Goal: Task Accomplishment & Management: Manage account settings

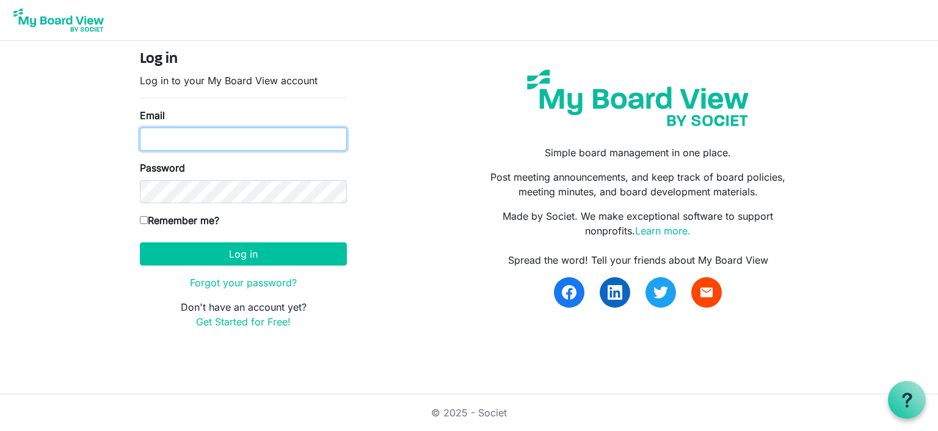
click at [267, 139] on input "Email" at bounding box center [243, 139] width 207 height 23
type input "[EMAIL_ADDRESS][DOMAIN_NAME]"
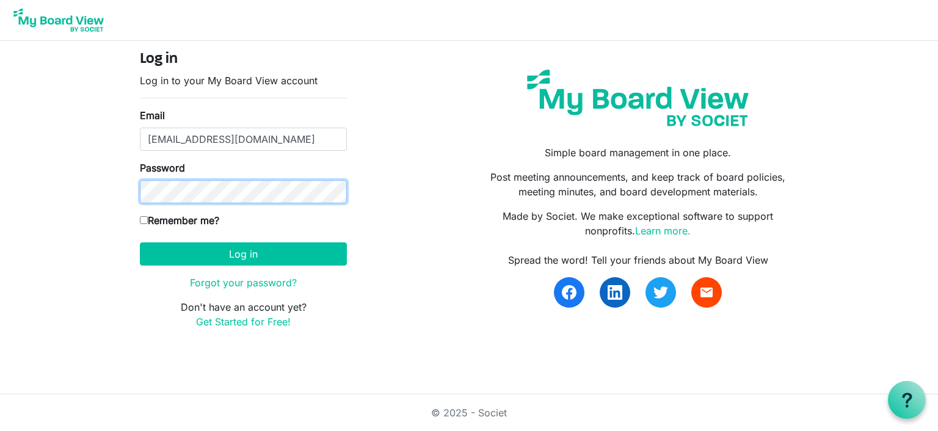
click at [140, 242] on button "Log in" at bounding box center [243, 253] width 207 height 23
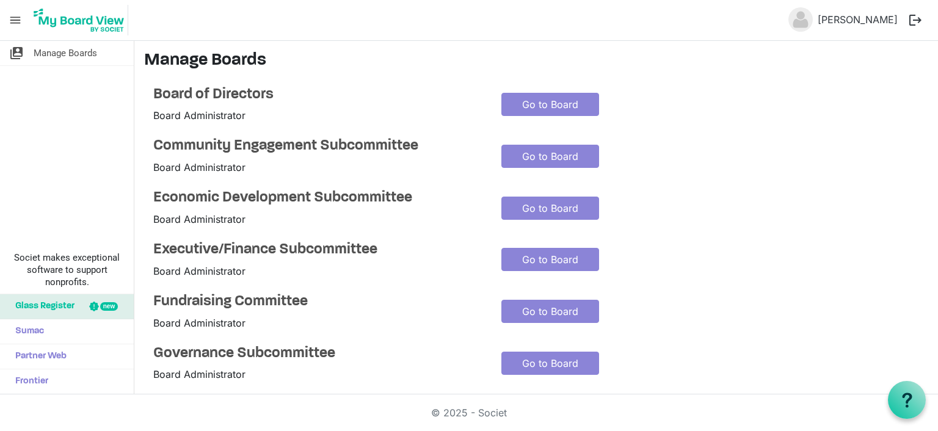
click at [16, 16] on span "menu" at bounding box center [15, 20] width 23 height 23
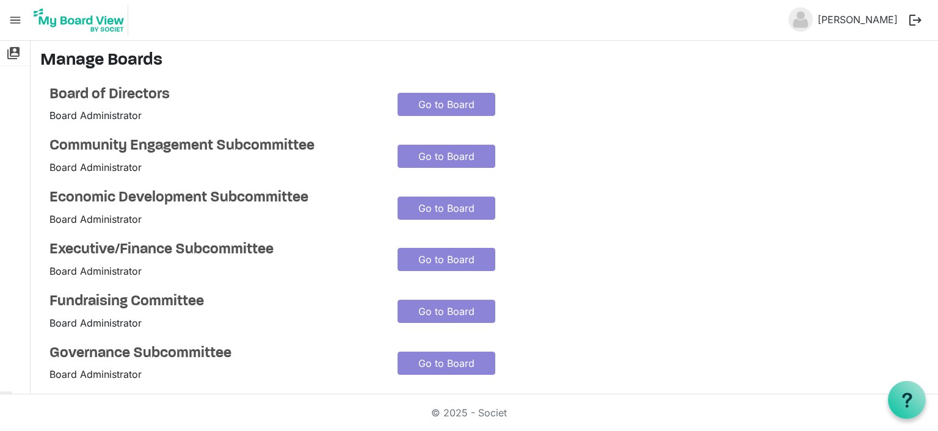
click at [16, 16] on span "menu" at bounding box center [15, 20] width 23 height 23
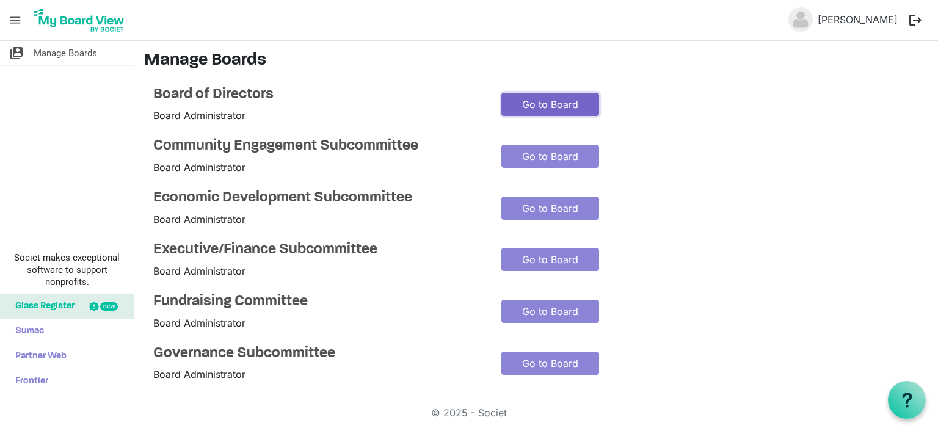
click at [575, 108] on link "Go to Board" at bounding box center [550, 104] width 98 height 23
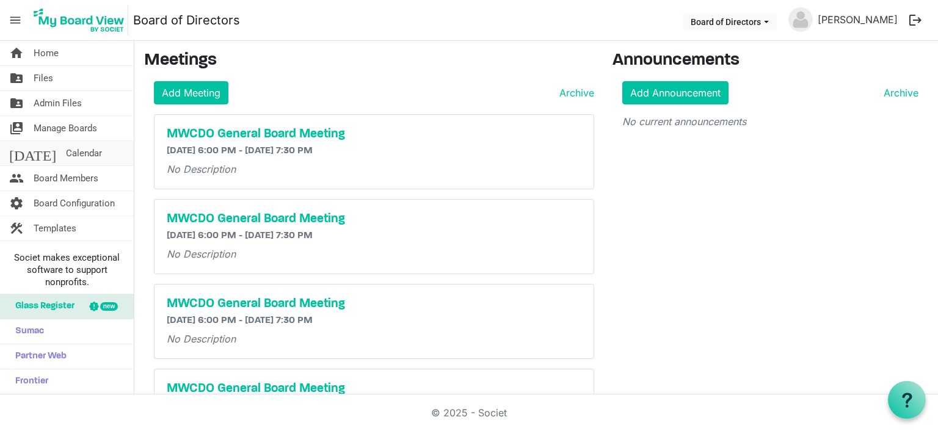
click at [66, 149] on span "Calendar" at bounding box center [84, 153] width 36 height 24
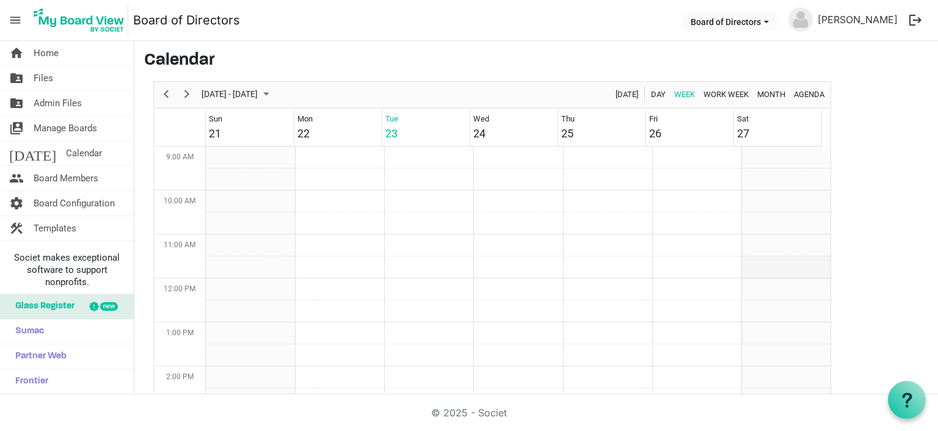
click at [770, 260] on td "Week of September 23, 2025" at bounding box center [785, 267] width 89 height 22
click at [756, 263] on td "Week of September 23, 2025" at bounding box center [785, 267] width 89 height 22
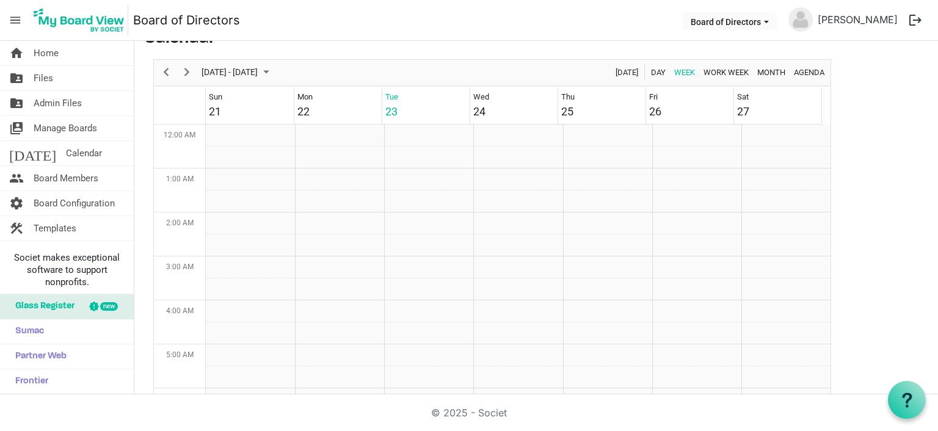
scroll to position [32, 0]
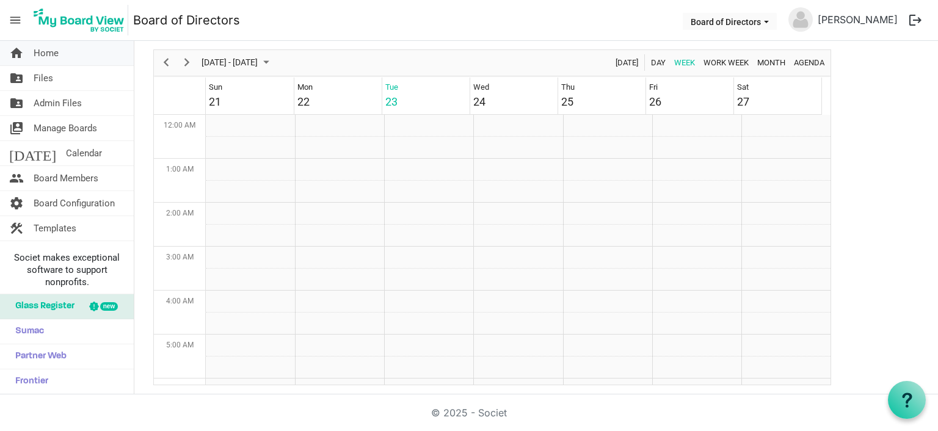
click at [49, 51] on span "Home" at bounding box center [46, 53] width 25 height 24
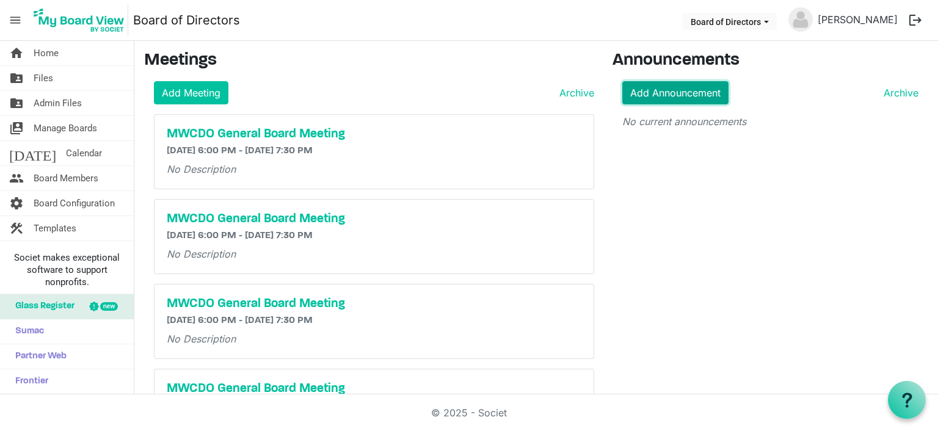
click at [666, 90] on link "Add Announcement" at bounding box center [675, 92] width 106 height 23
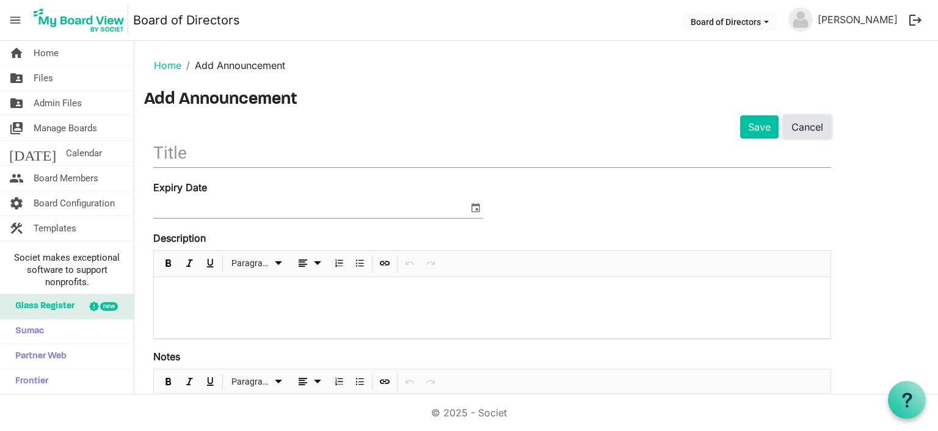
click at [821, 130] on link "Cancel" at bounding box center [807, 126] width 48 height 23
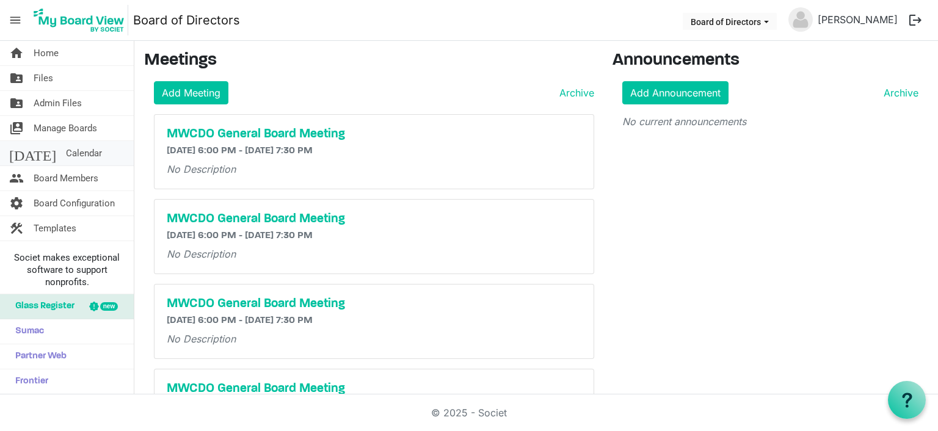
click at [66, 150] on span "Calendar" at bounding box center [84, 153] width 36 height 24
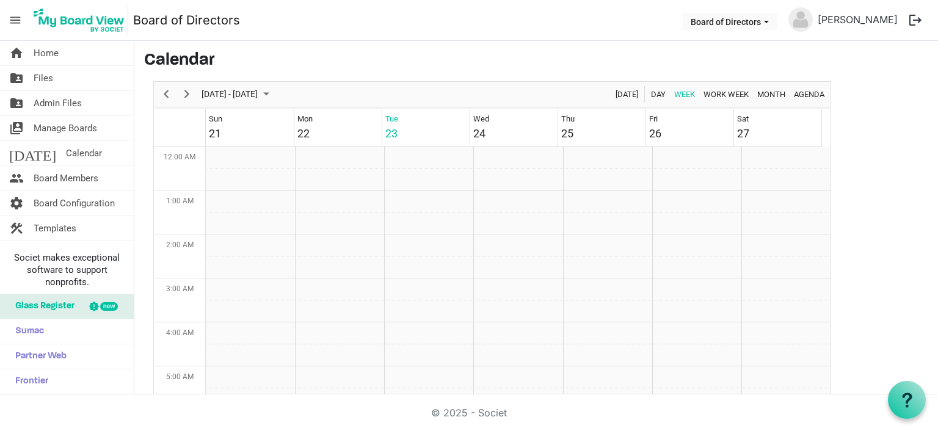
scroll to position [396, 0]
click at [66, 150] on span "Calendar" at bounding box center [84, 153] width 36 height 24
drag, startPoint x: 0, startPoint y: 0, endPoint x: 56, endPoint y: 150, distance: 160.4
click at [66, 150] on span "Calendar" at bounding box center [84, 153] width 36 height 24
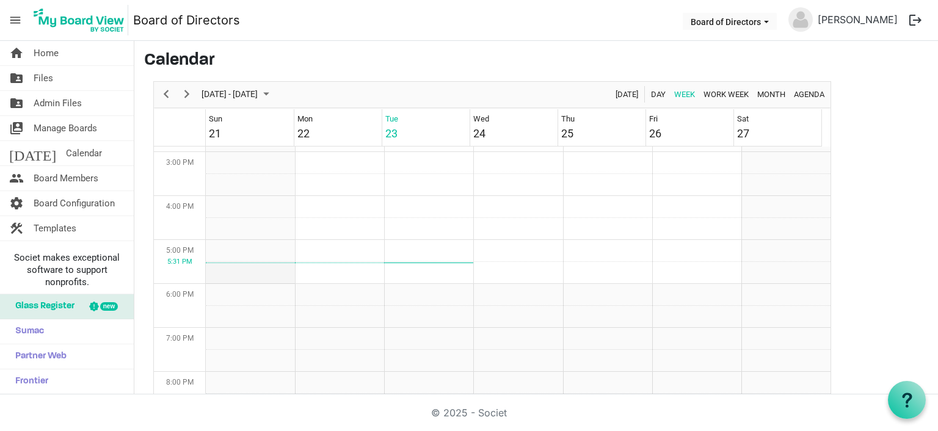
scroll to position [762, 0]
click at [252, 231] on td "Week of September 23, 2025" at bounding box center [250, 231] width 89 height 22
click at [252, 229] on td "Week of September 23, 2025" at bounding box center [250, 231] width 89 height 22
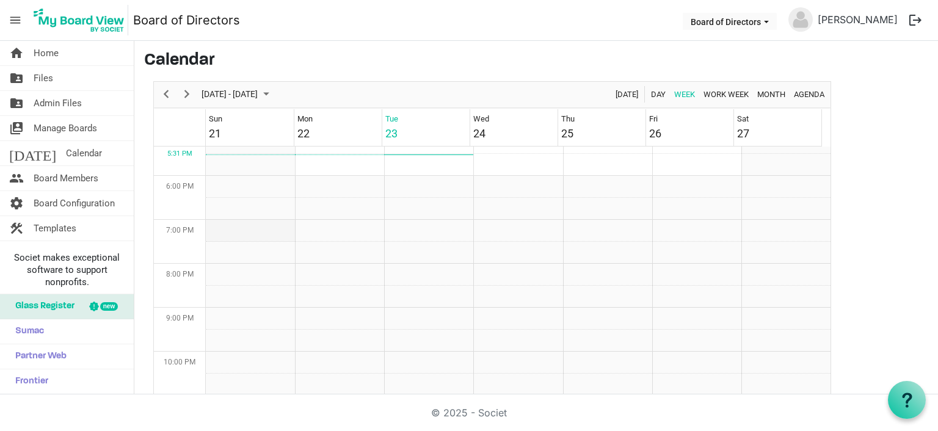
drag, startPoint x: 252, startPoint y: 229, endPoint x: 222, endPoint y: 234, distance: 30.4
click at [222, 234] on td "Week of September 23, 2025" at bounding box center [250, 231] width 89 height 22
click at [213, 232] on td "Week of September 23, 2025" at bounding box center [250, 231] width 89 height 22
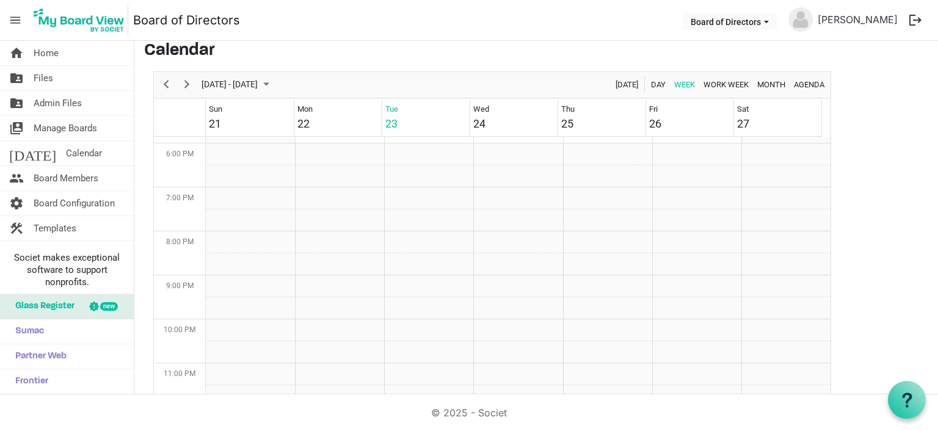
scroll to position [0, 0]
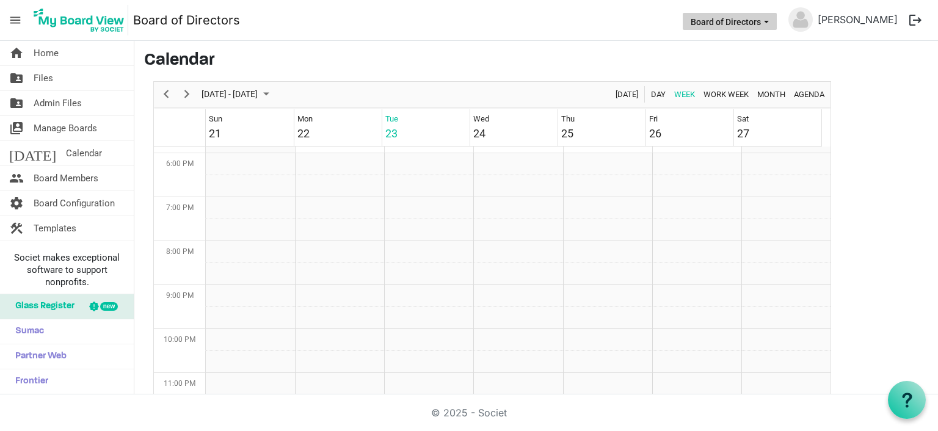
click at [772, 20] on span "Board of Directors dropdownbutton" at bounding box center [766, 22] width 11 height 5
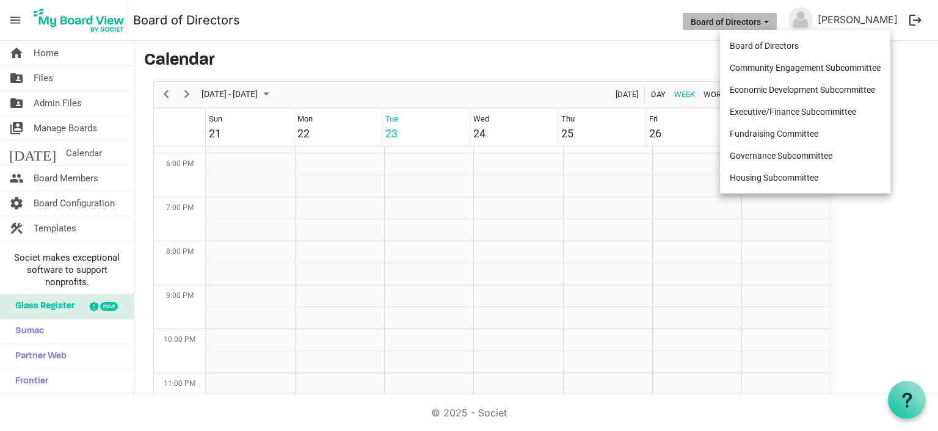
click at [772, 20] on span "Board of Directors dropdownbutton" at bounding box center [766, 22] width 11 height 5
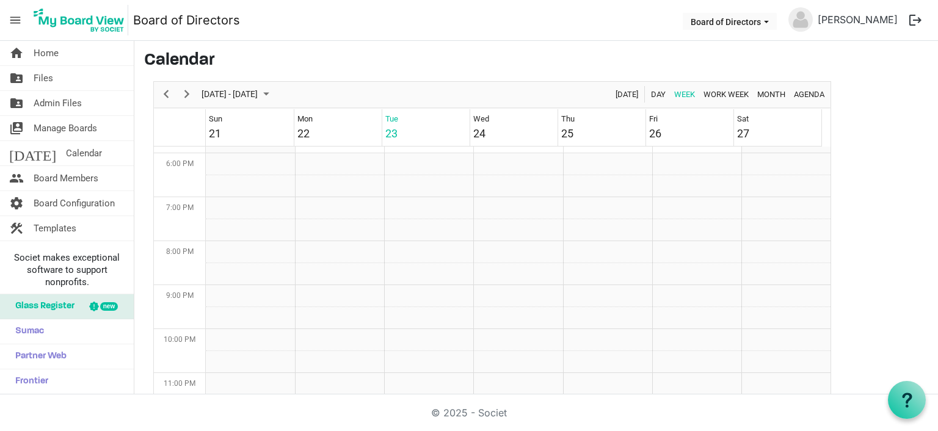
click at [813, 21] on img at bounding box center [800, 19] width 24 height 24
click at [859, 21] on link "[PERSON_NAME]" at bounding box center [858, 19] width 90 height 24
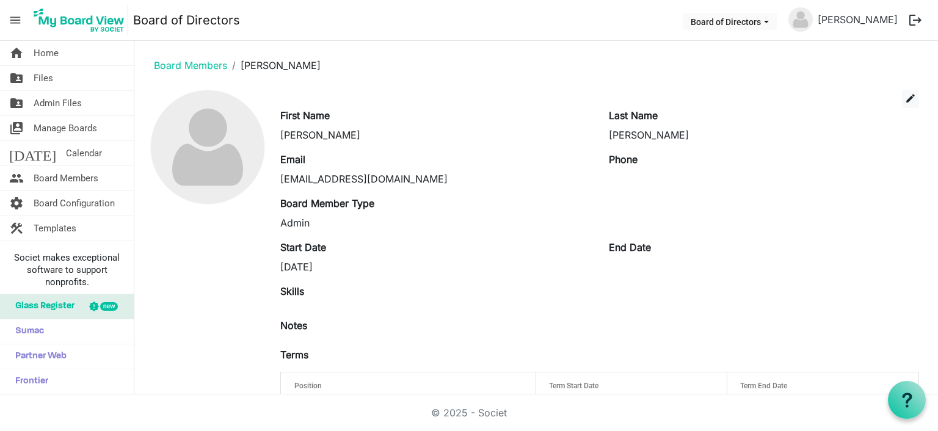
scroll to position [47, 0]
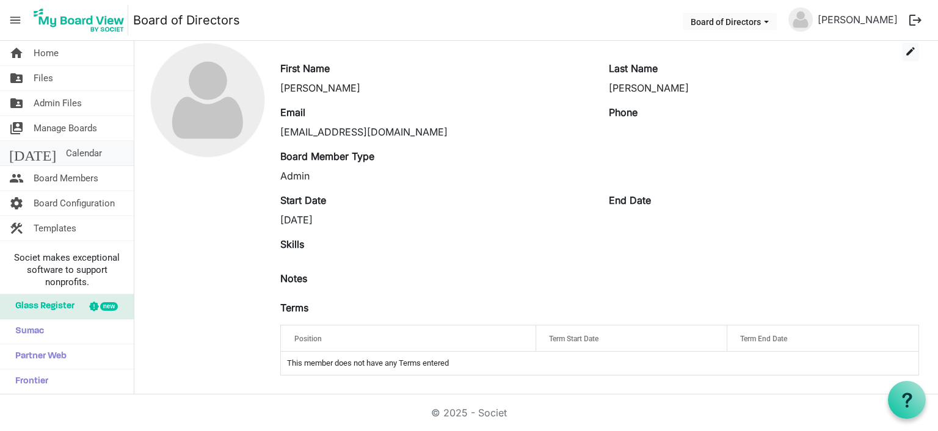
click at [66, 152] on span "Calendar" at bounding box center [84, 153] width 36 height 24
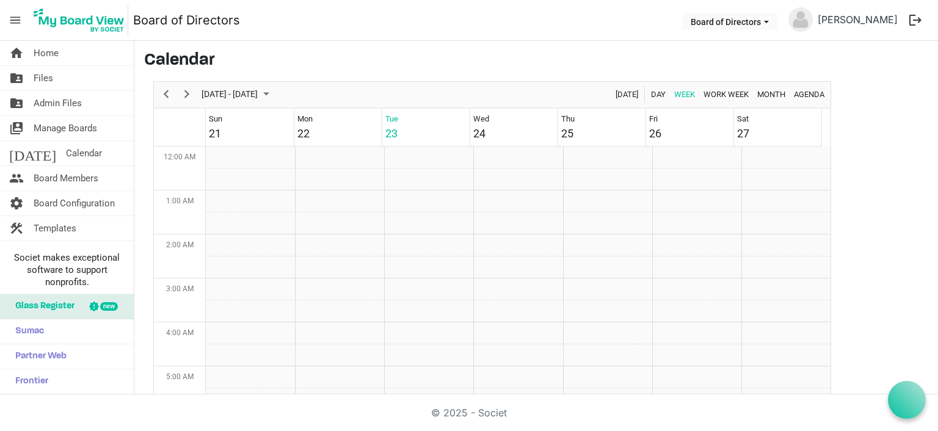
scroll to position [396, 0]
drag, startPoint x: 0, startPoint y: 0, endPoint x: 59, endPoint y: 152, distance: 163.2
click at [66, 152] on span "Calendar" at bounding box center [84, 153] width 36 height 24
click at [650, 94] on span "Day" at bounding box center [658, 94] width 17 height 15
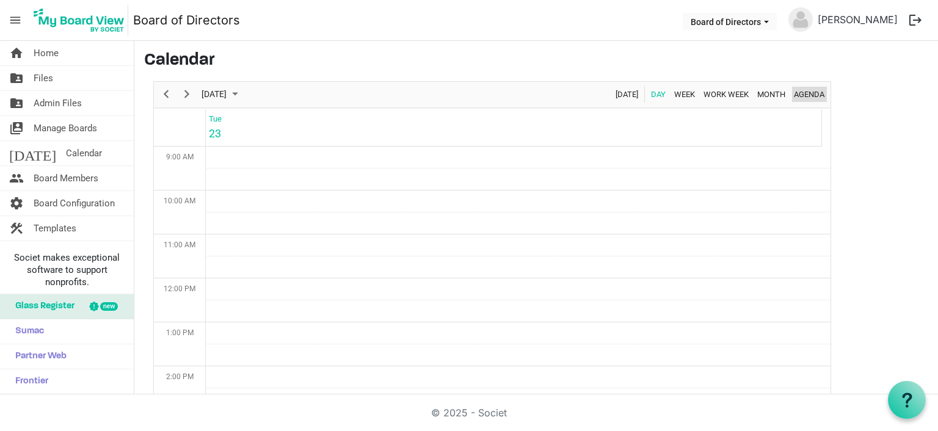
click at [809, 91] on span "Agenda" at bounding box center [809, 94] width 33 height 15
click at [85, 211] on span "Board Configuration" at bounding box center [74, 203] width 81 height 24
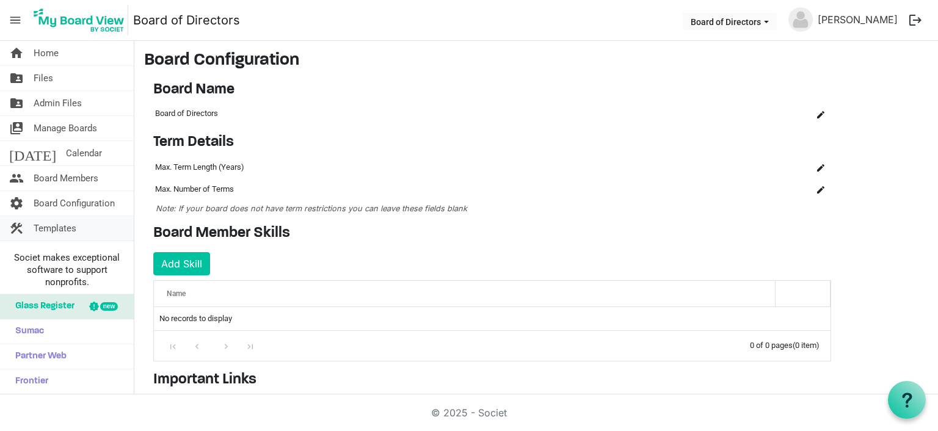
click at [75, 227] on span "Templates" at bounding box center [55, 228] width 43 height 24
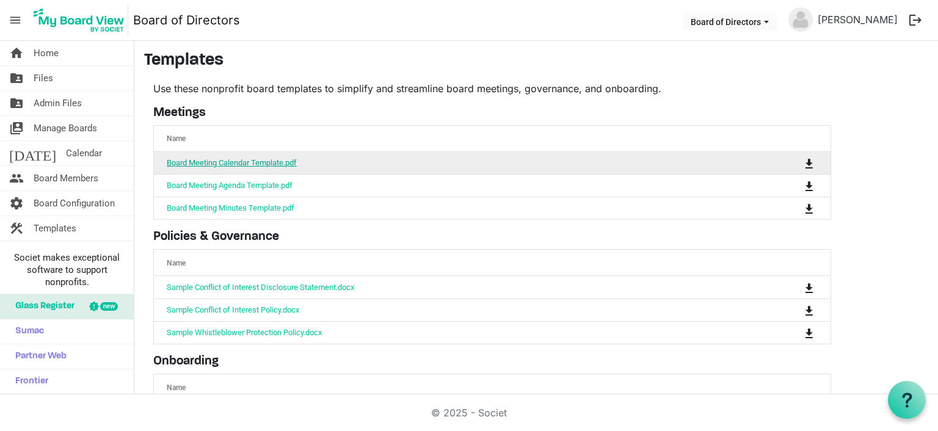
click at [186, 161] on link "Board Meeting Calendar Template.pdf" at bounding box center [232, 162] width 130 height 9
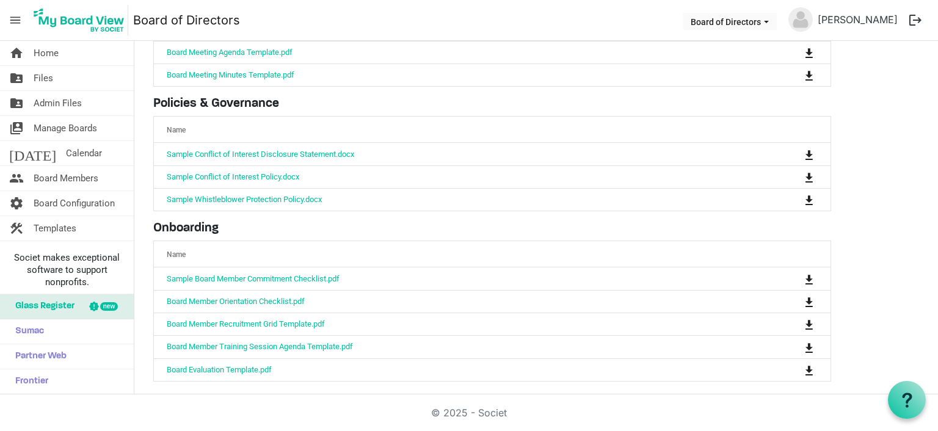
scroll to position [136, 0]
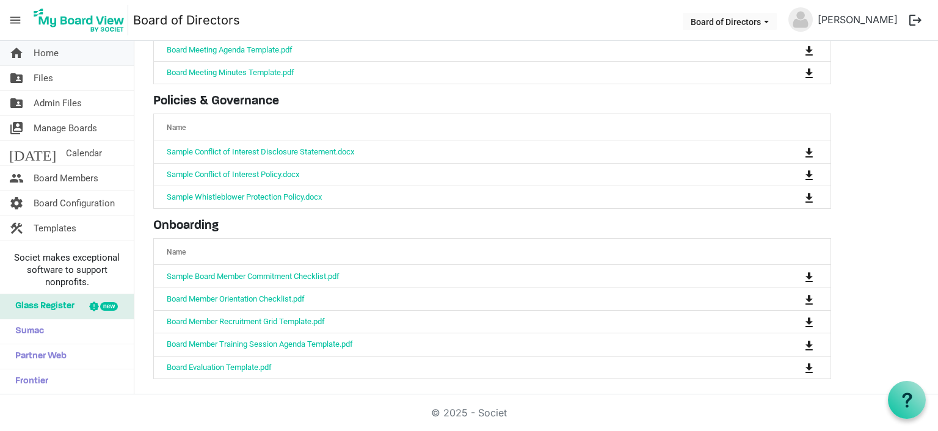
click at [48, 52] on span "Home" at bounding box center [46, 53] width 25 height 24
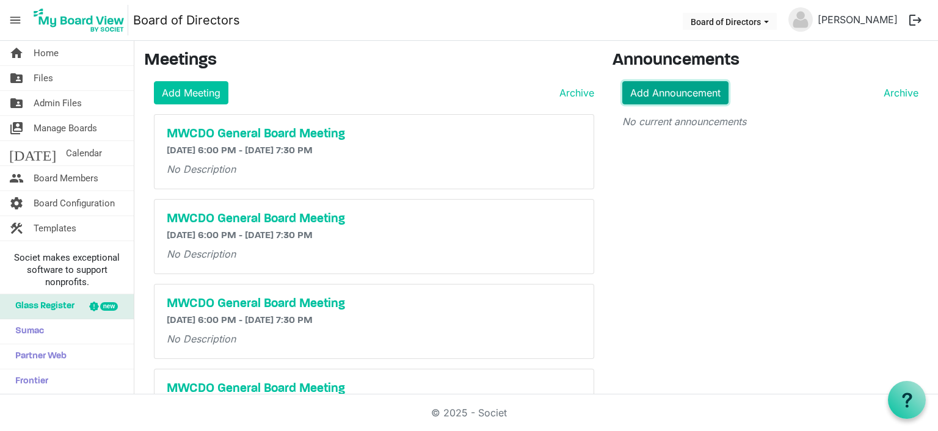
click at [680, 88] on link "Add Announcement" at bounding box center [675, 92] width 106 height 23
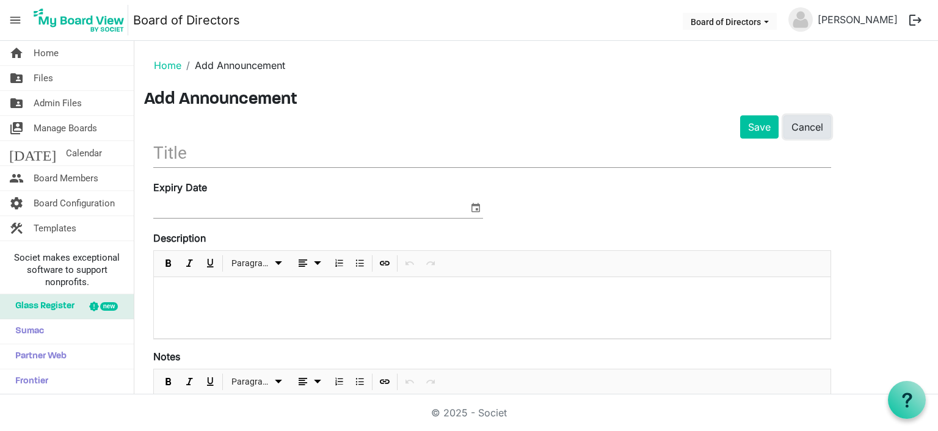
click at [817, 128] on link "Cancel" at bounding box center [807, 126] width 48 height 23
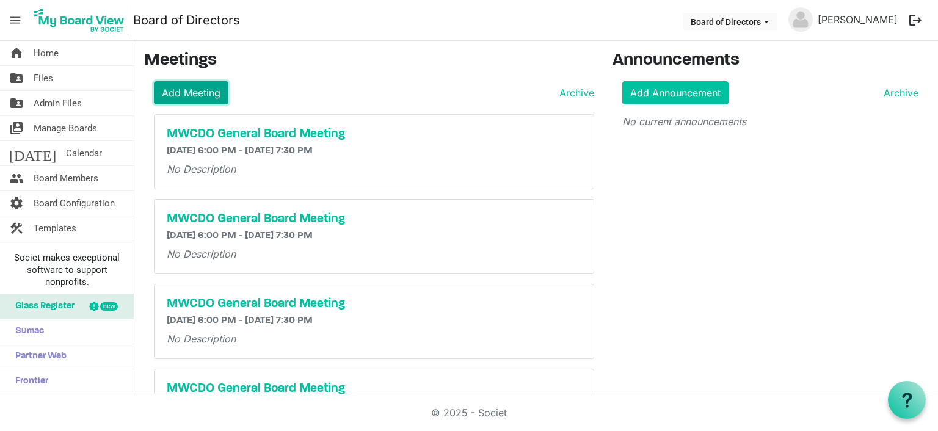
click at [215, 96] on link "Add Meeting" at bounding box center [191, 92] width 74 height 23
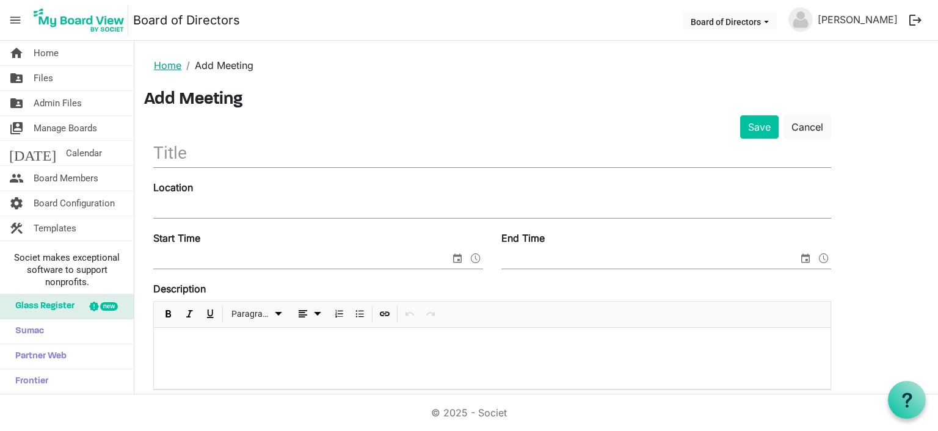
click at [154, 63] on link "Home" at bounding box center [167, 65] width 27 height 12
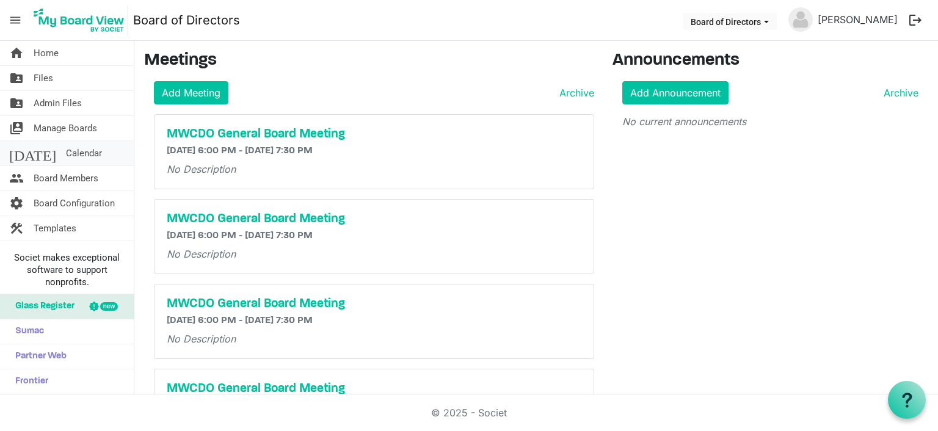
click at [70, 156] on span "Calendar" at bounding box center [84, 153] width 36 height 24
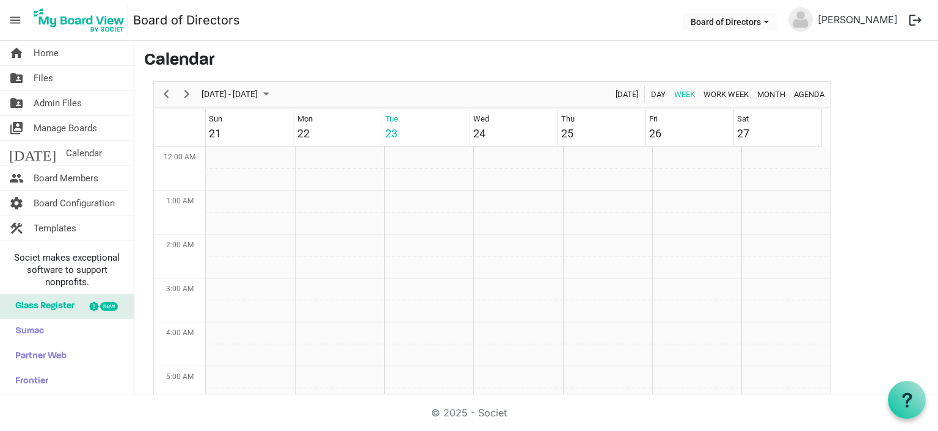
scroll to position [396, 0]
click at [274, 90] on span "September 2025" at bounding box center [266, 94] width 15 height 15
click at [330, 124] on span "next month" at bounding box center [329, 125] width 21 height 22
click at [230, 231] on span "20" at bounding box center [234, 229] width 18 height 18
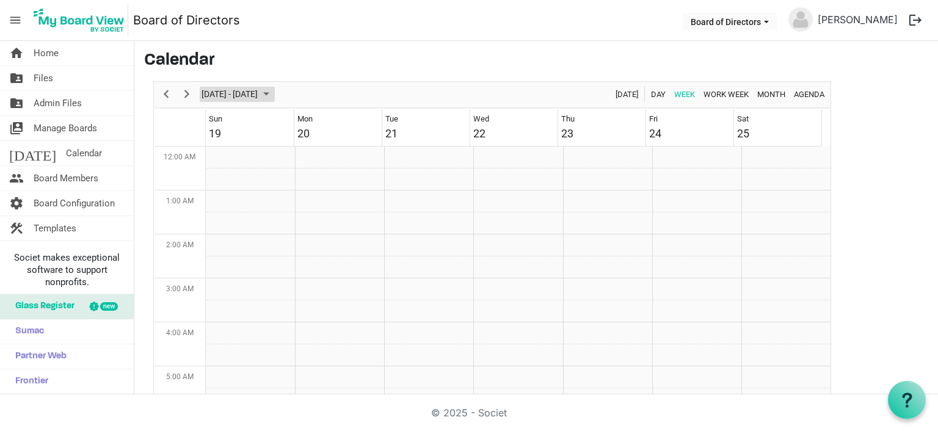
click at [274, 95] on span "September 2025" at bounding box center [266, 94] width 15 height 15
click at [846, 98] on main "Calendar October 19 - 25, 2025 Today Day Week Work Week Month Agenda October 20…" at bounding box center [536, 234] width 804 height 386
click at [799, 164] on td "Week of October 20, 2025" at bounding box center [785, 158] width 89 height 22
drag, startPoint x: 779, startPoint y: 176, endPoint x: 796, endPoint y: 178, distance: 17.2
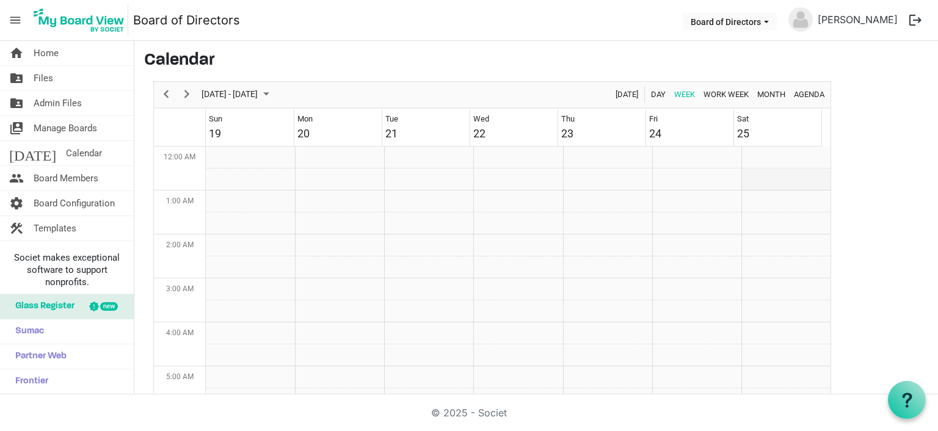
click at [796, 178] on td "Week of October 20, 2025" at bounding box center [785, 180] width 89 height 22
click at [911, 408] on div at bounding box center [907, 400] width 38 height 38
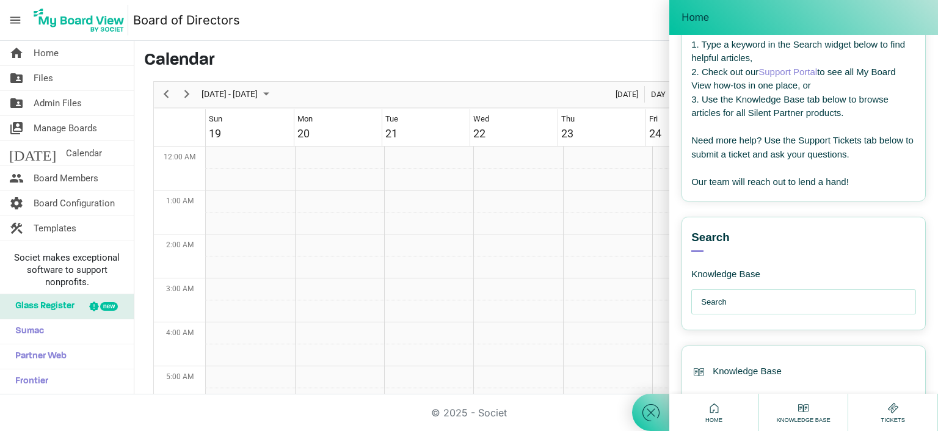
scroll to position [122, 0]
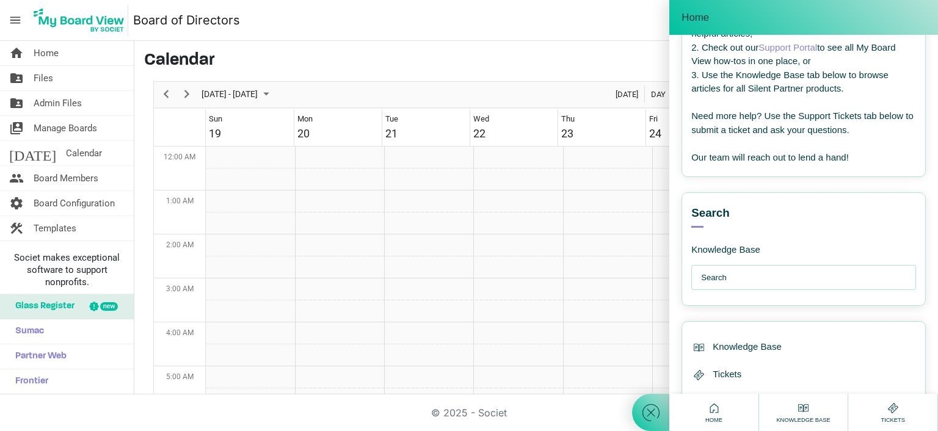
click at [755, 281] on input "text" at bounding box center [806, 278] width 211 height 24
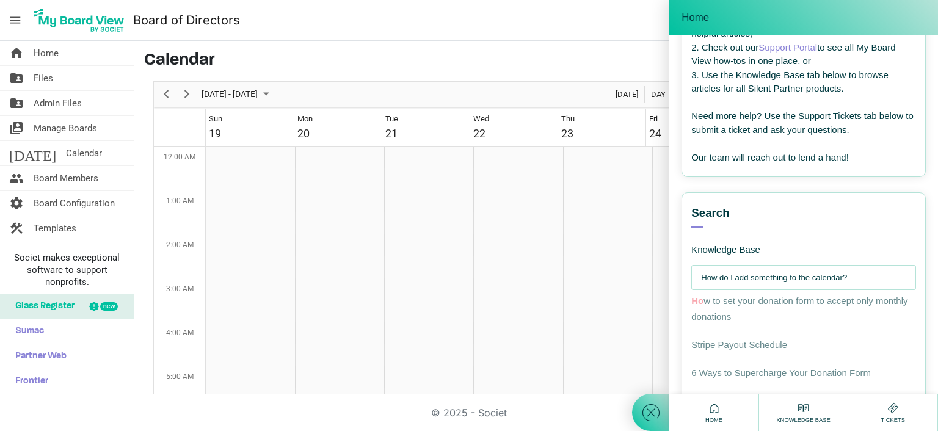
type input "How do I add something to the calendar?"
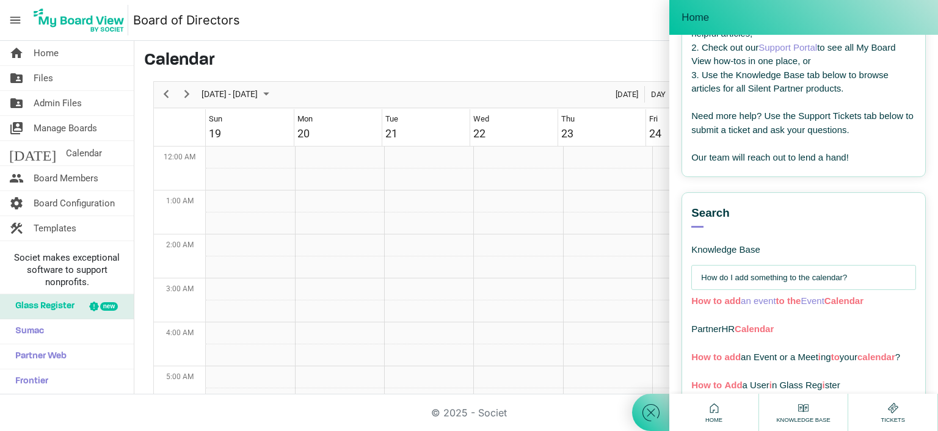
click at [789, 298] on span "How to add an event to the Event Calendar" at bounding box center [777, 301] width 172 height 10
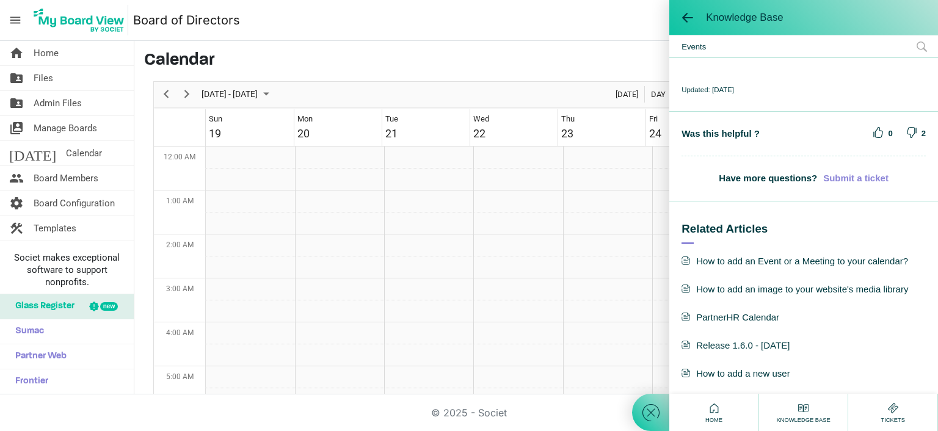
scroll to position [1658, 0]
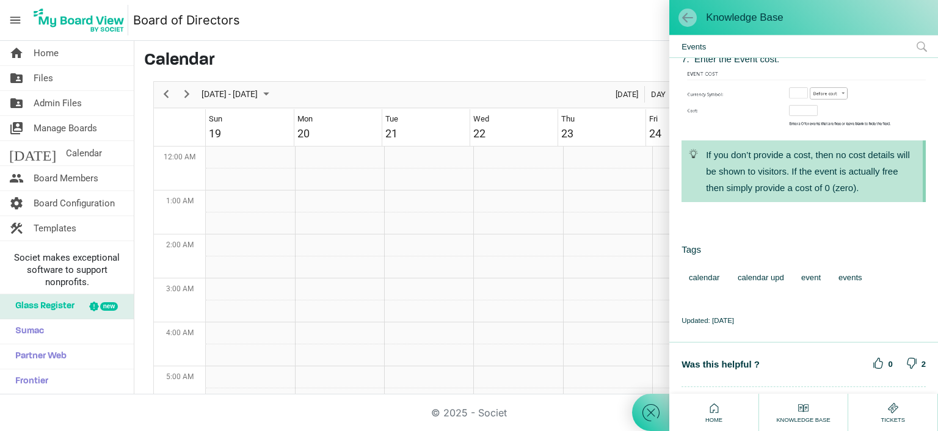
click at [684, 13] on span at bounding box center [687, 18] width 12 height 12
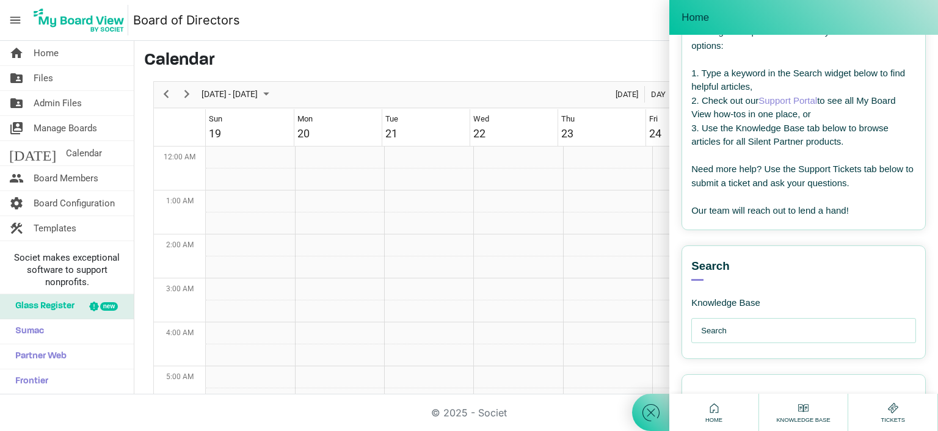
scroll to position [156, 0]
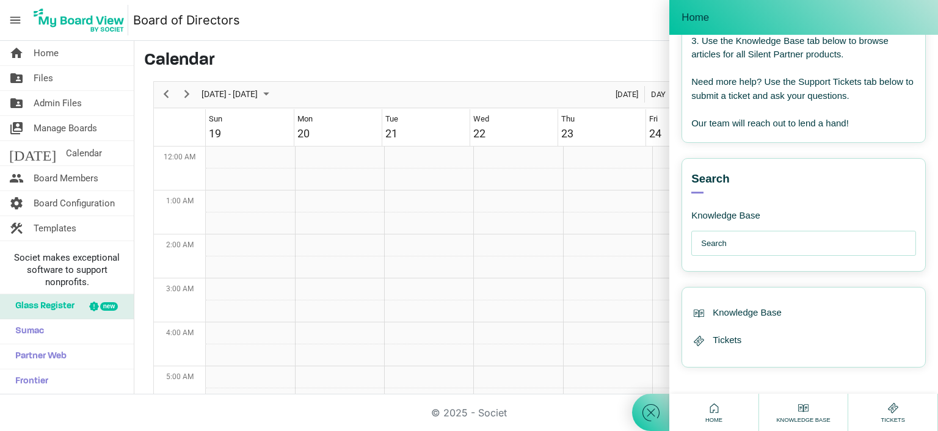
click at [810, 251] on input "text" at bounding box center [806, 243] width 211 height 24
click at [810, 247] on input "text" at bounding box center [806, 243] width 211 height 24
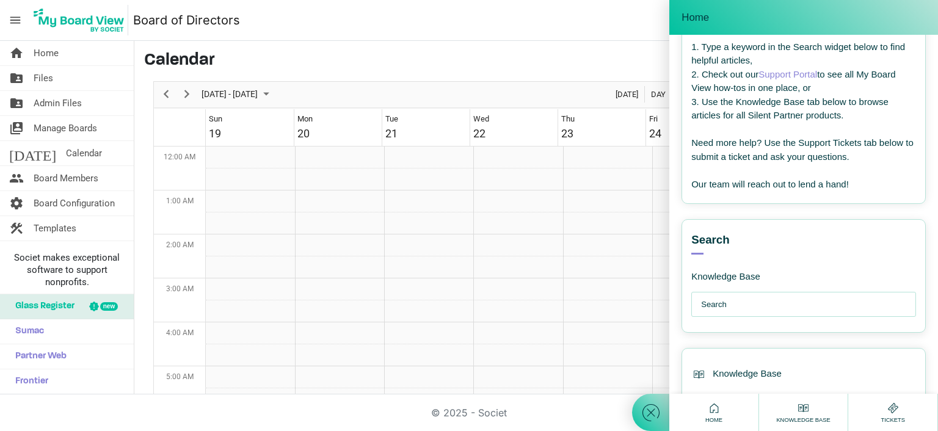
scroll to position [34, 0]
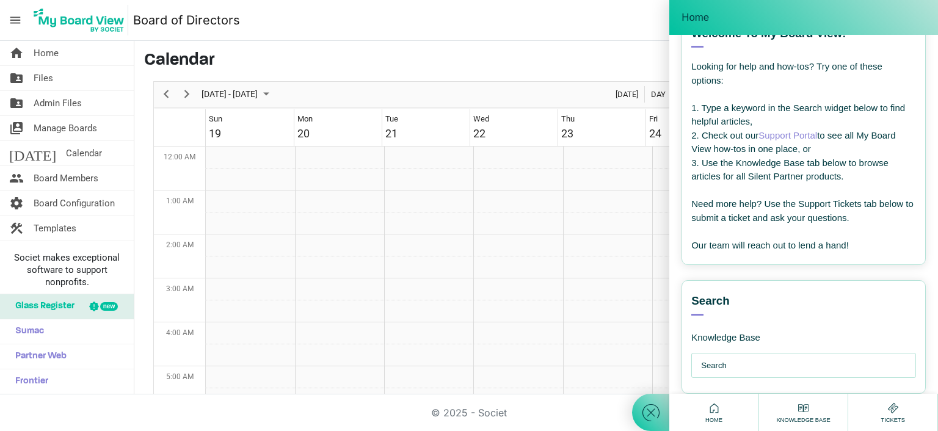
click at [795, 134] on link "Support Portal" at bounding box center [787, 135] width 59 height 10
click at [48, 57] on span "Home" at bounding box center [46, 53] width 25 height 24
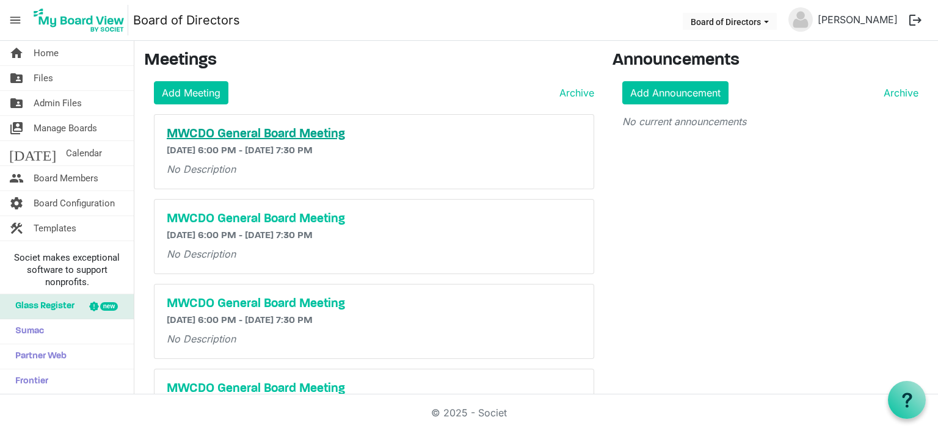
click at [286, 136] on h5 "MWCDO General Board Meeting" at bounding box center [374, 134] width 415 height 15
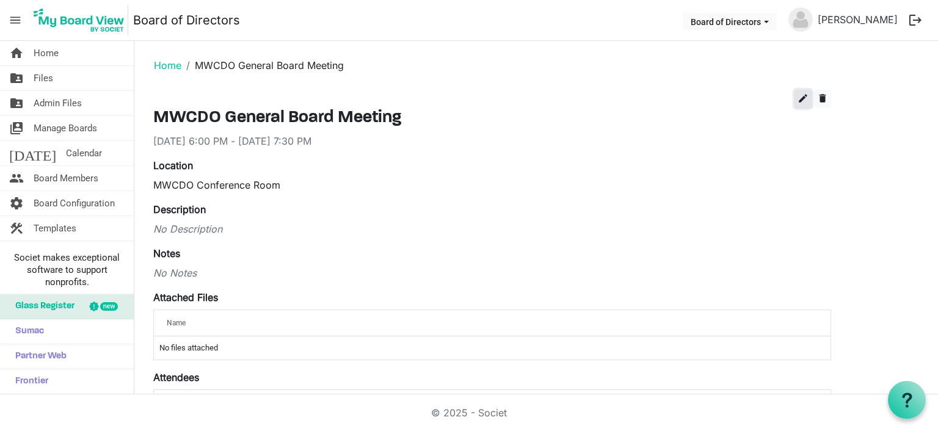
click at [799, 100] on span "edit" at bounding box center [802, 98] width 11 height 11
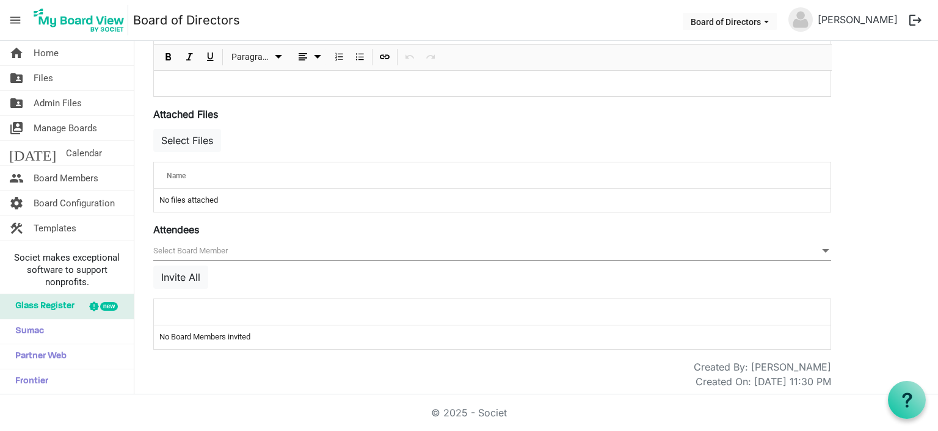
scroll to position [387, 0]
click at [191, 276] on button "Invite All" at bounding box center [180, 275] width 55 height 23
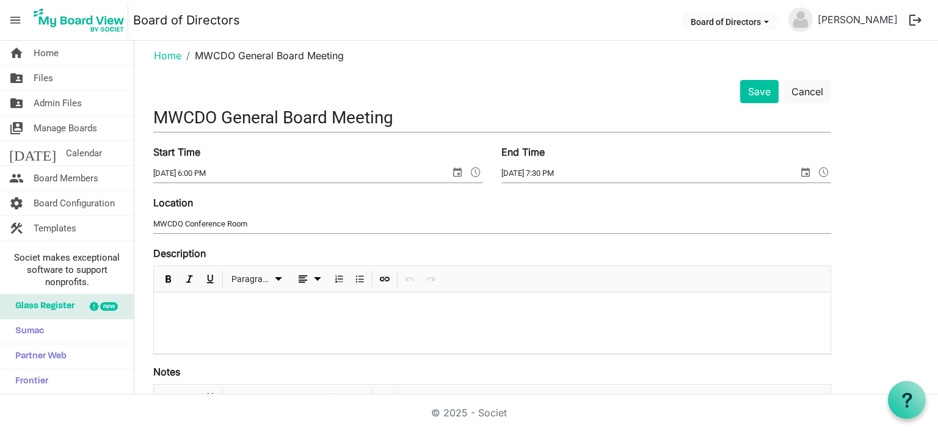
scroll to position [0, 0]
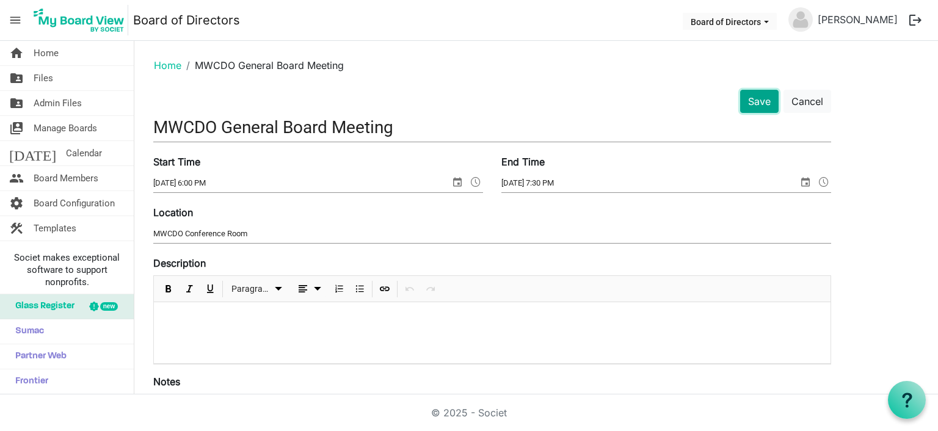
click at [760, 97] on button "Save" at bounding box center [759, 101] width 38 height 23
click at [756, 104] on button "Save" at bounding box center [759, 101] width 38 height 23
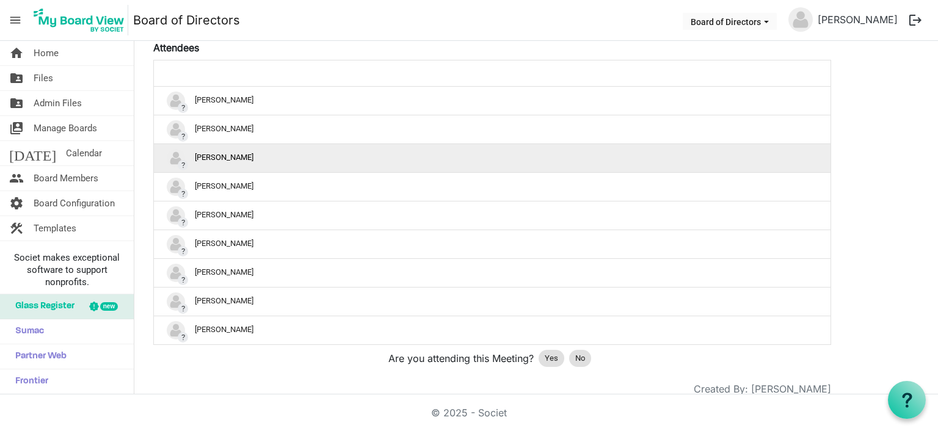
scroll to position [354, 0]
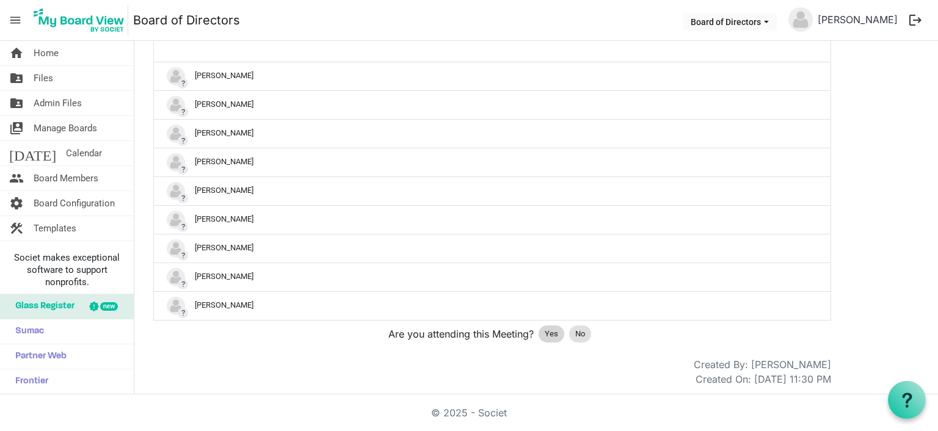
click at [552, 329] on span "Yes" at bounding box center [551, 334] width 13 height 12
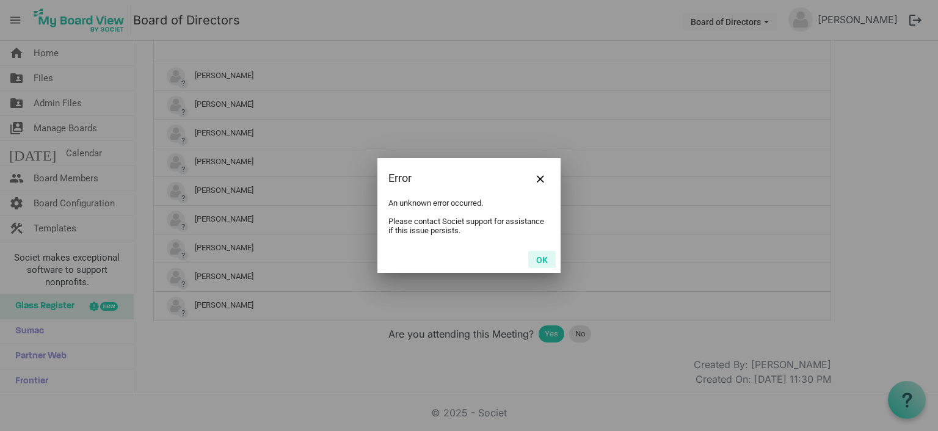
click at [547, 258] on button "OK" at bounding box center [541, 259] width 27 height 17
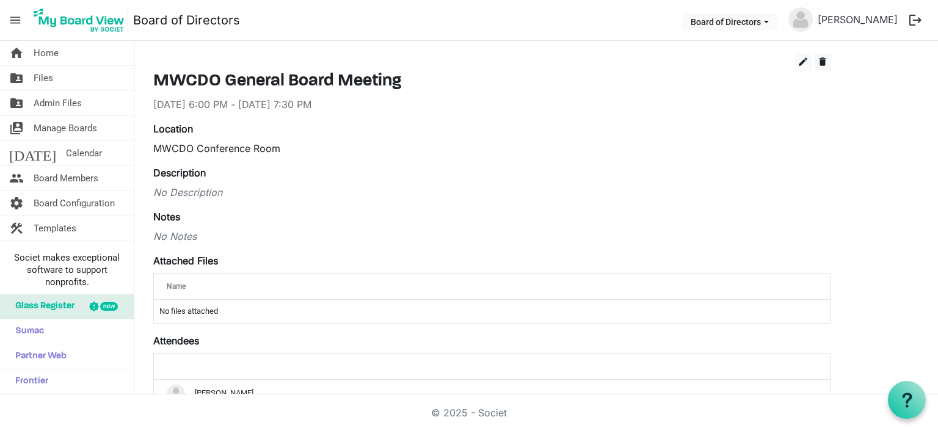
scroll to position [0, 0]
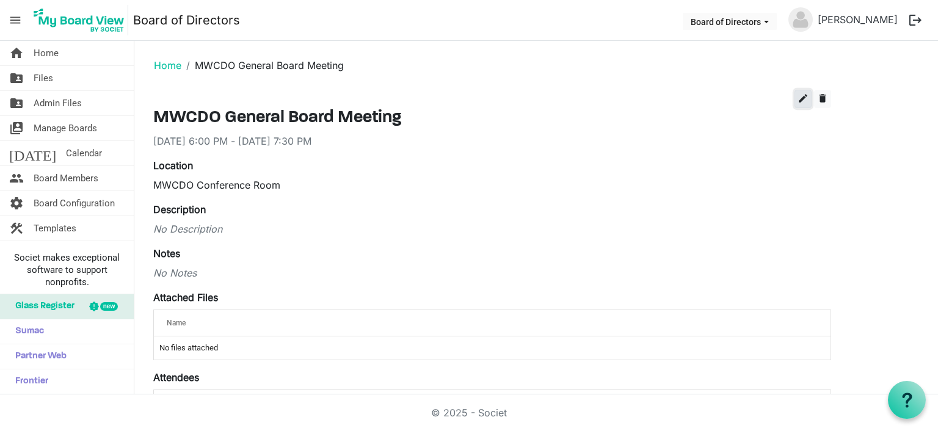
click at [800, 102] on span "edit" at bounding box center [802, 98] width 11 height 11
click at [805, 97] on span "edit" at bounding box center [802, 98] width 11 height 11
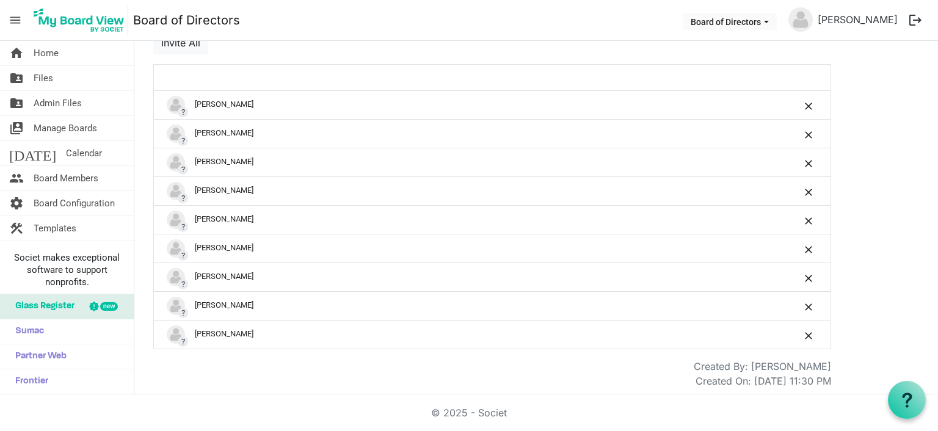
scroll to position [620, 0]
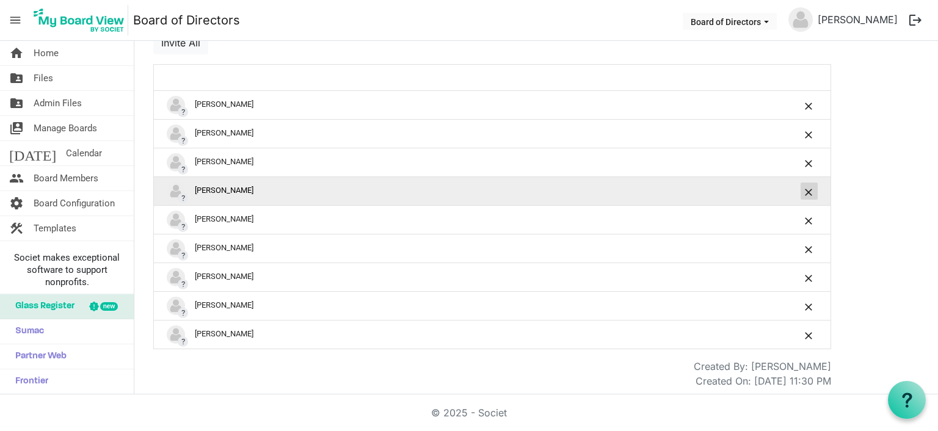
click at [808, 189] on span "is Command column column header" at bounding box center [808, 192] width 7 height 7
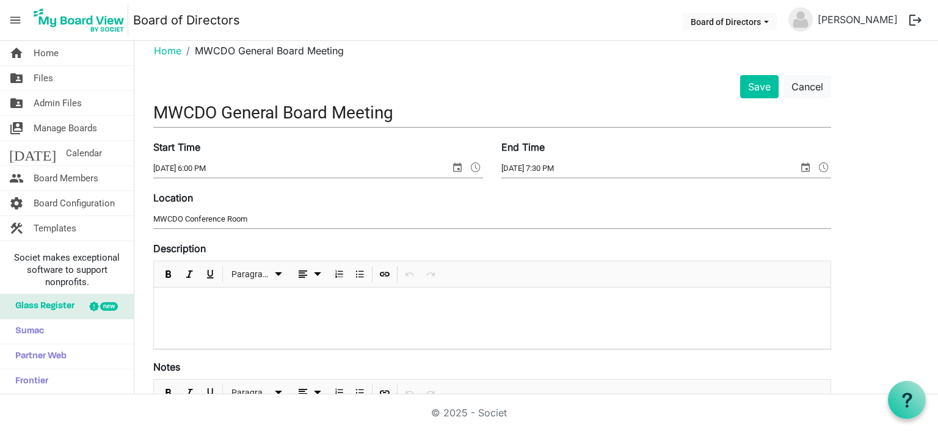
scroll to position [0, 0]
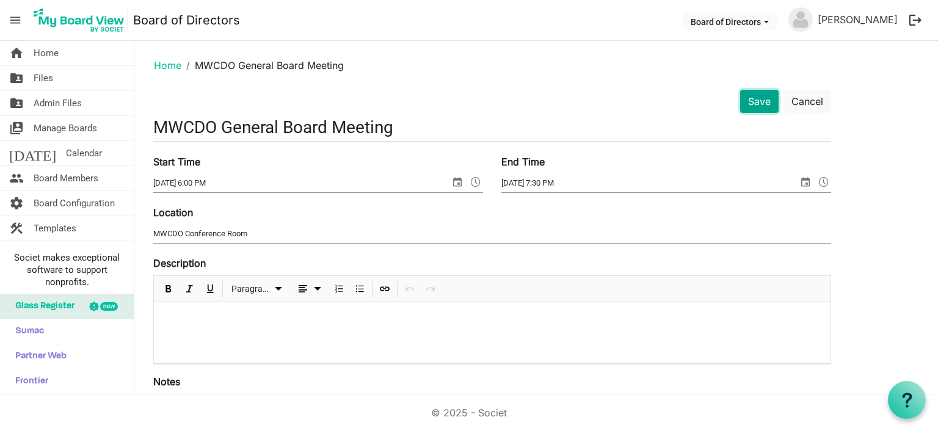
click at [752, 98] on button "Save" at bounding box center [759, 101] width 38 height 23
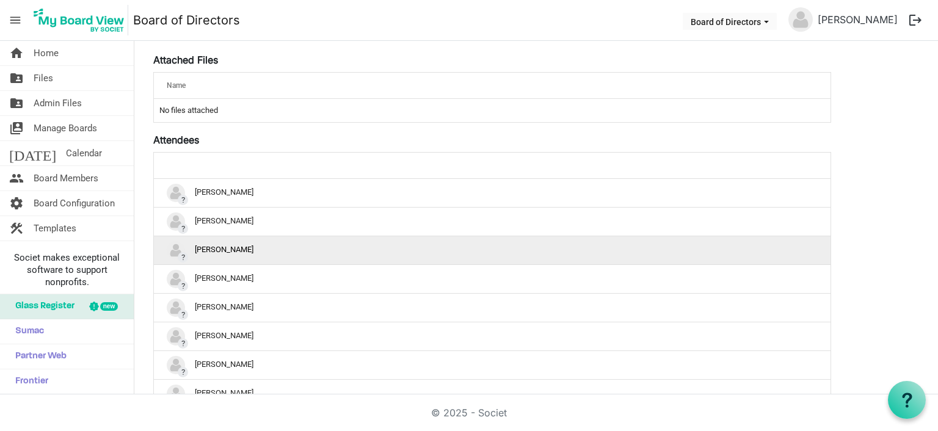
scroll to position [244, 0]
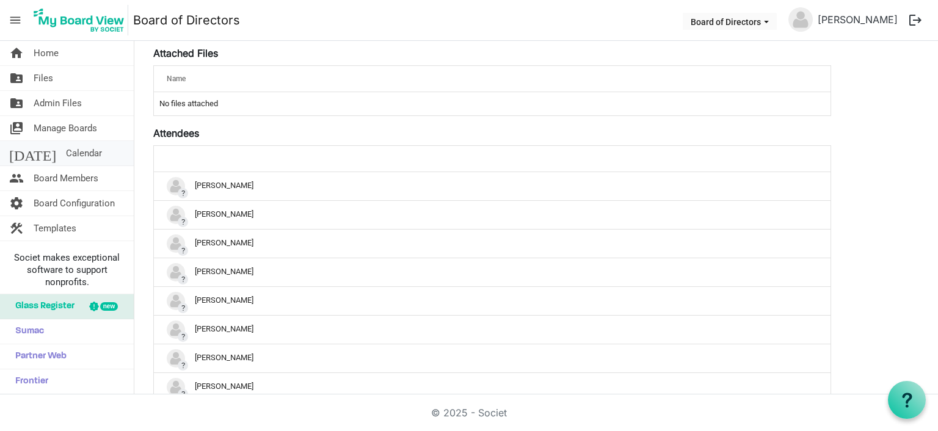
click at [66, 153] on span "Calendar" at bounding box center [84, 153] width 36 height 24
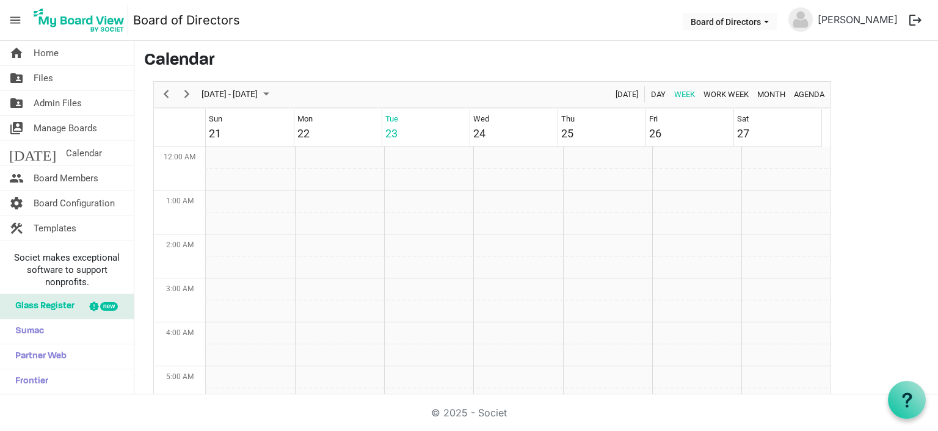
scroll to position [396, 0]
click at [259, 90] on span "September 21 - 27, 2025" at bounding box center [229, 94] width 59 height 15
click at [329, 120] on span "next month" at bounding box center [329, 125] width 21 height 22
click at [237, 231] on span "20" at bounding box center [234, 229] width 18 height 18
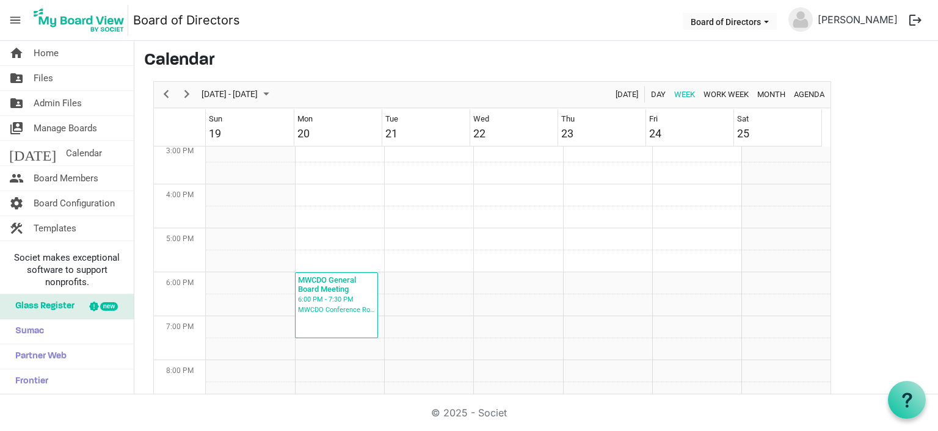
scroll to position [663, 0]
click at [53, 53] on span "Home" at bounding box center [46, 53] width 25 height 24
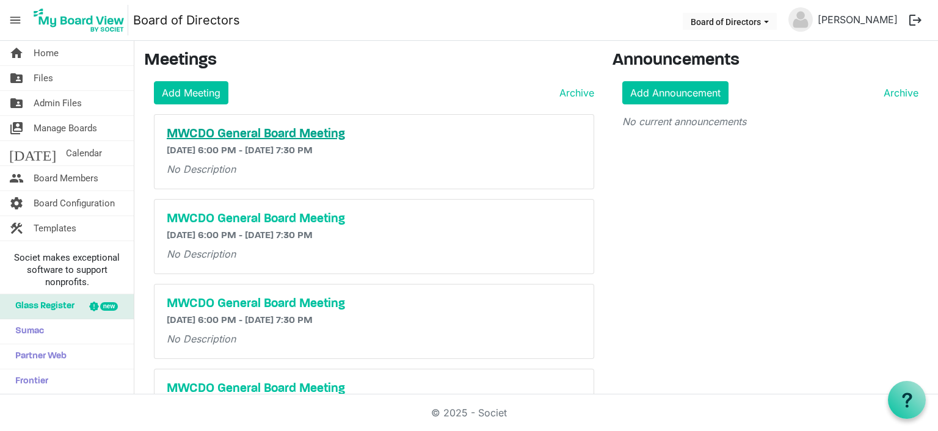
click at [337, 136] on h5 "MWCDO General Board Meeting" at bounding box center [374, 134] width 415 height 15
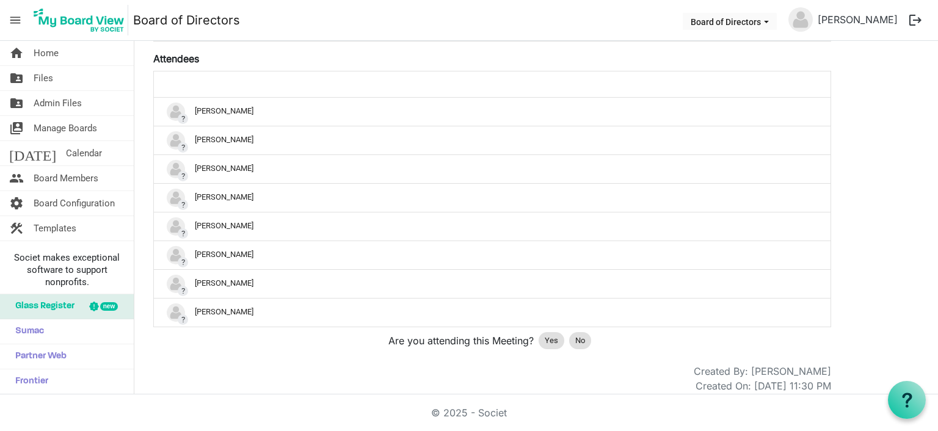
scroll to position [325, 0]
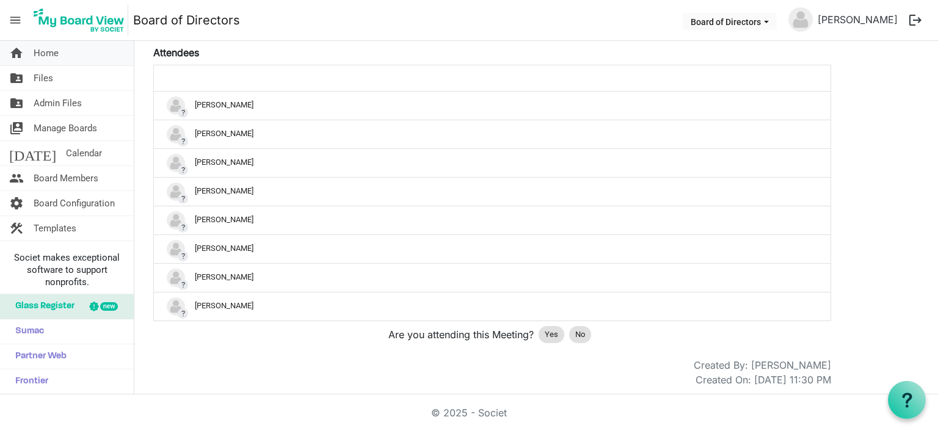
click at [56, 56] on span "Home" at bounding box center [46, 53] width 25 height 24
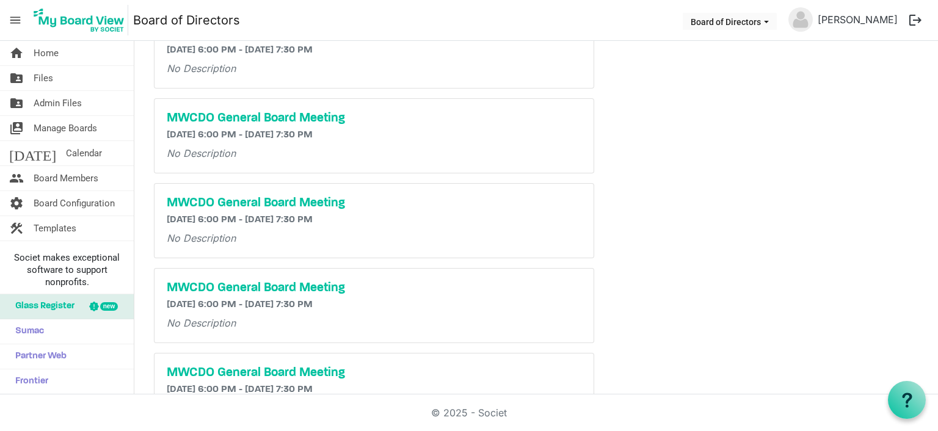
scroll to position [122, 0]
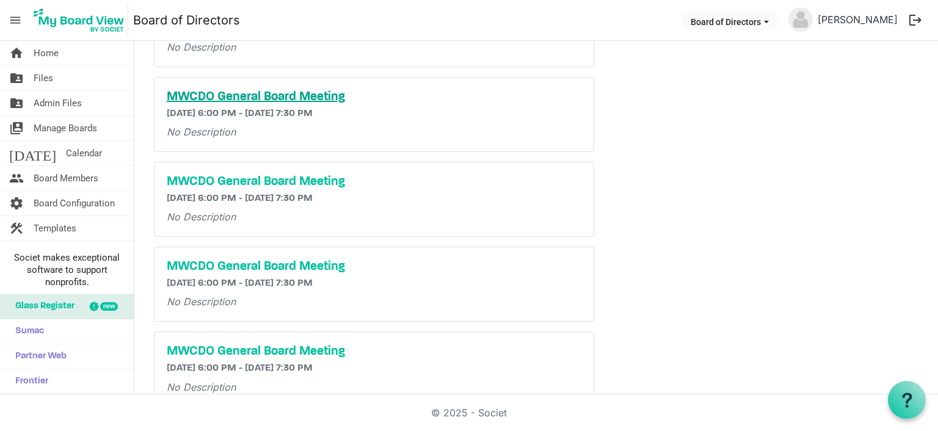
click at [316, 101] on h5 "MWCDO General Board Meeting" at bounding box center [374, 97] width 415 height 15
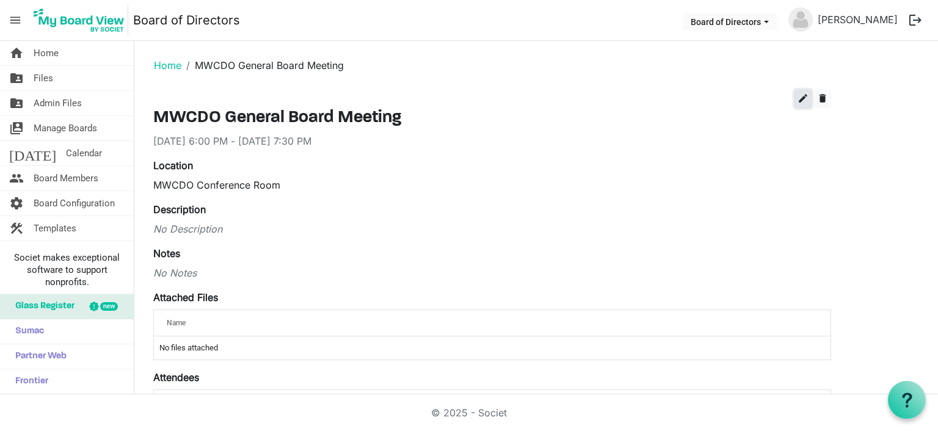
click at [800, 97] on span "edit" at bounding box center [802, 98] width 11 height 11
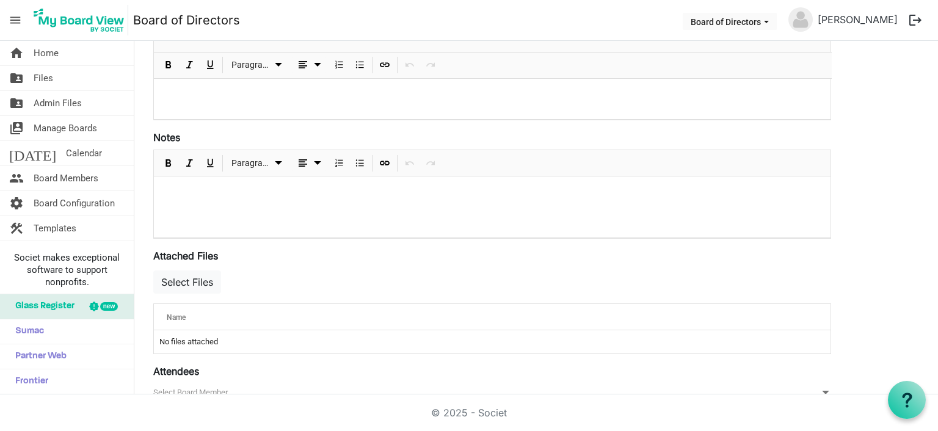
scroll to position [387, 0]
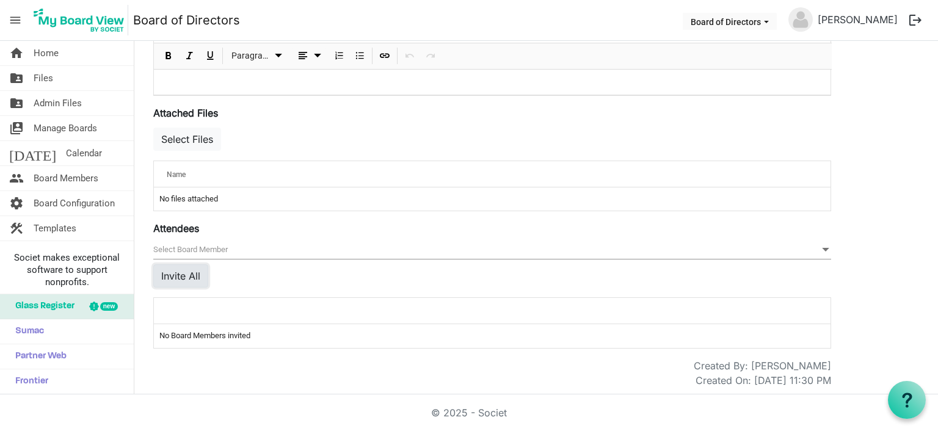
click at [165, 271] on button "Invite All" at bounding box center [180, 275] width 55 height 23
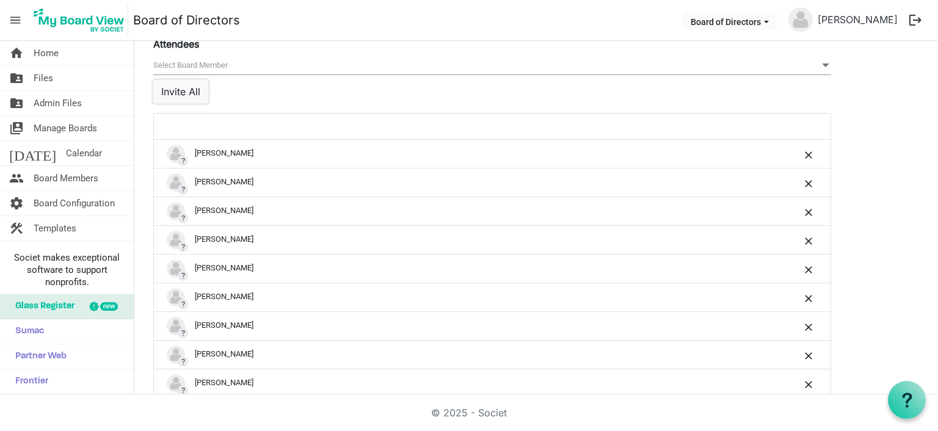
scroll to position [620, 0]
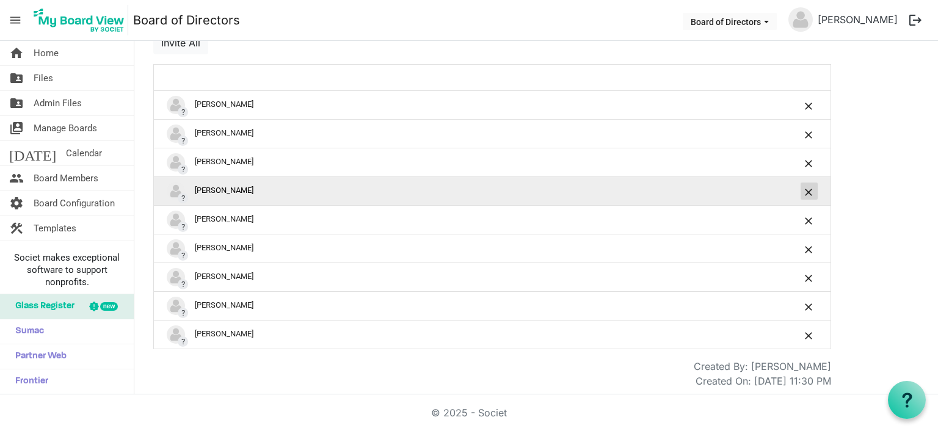
click at [808, 191] on span "is Command column column header" at bounding box center [808, 192] width 7 height 7
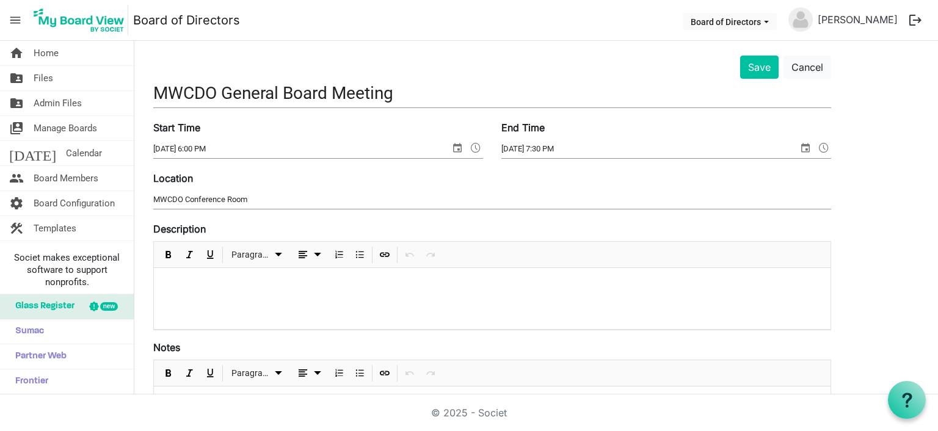
scroll to position [0, 0]
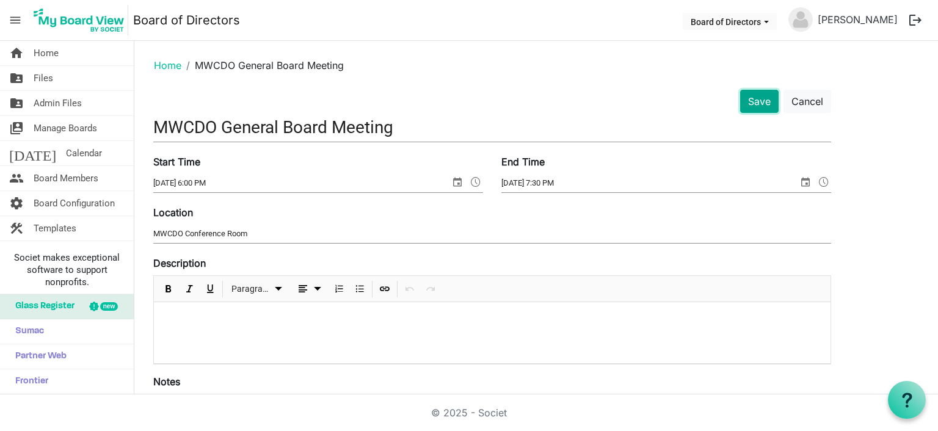
click at [754, 107] on button "Save" at bounding box center [759, 101] width 38 height 23
click at [754, 100] on button "Save" at bounding box center [759, 101] width 38 height 23
click at [757, 102] on button "Save" at bounding box center [759, 101] width 38 height 23
click at [757, 103] on button "Save" at bounding box center [759, 101] width 38 height 23
click at [777, 19] on button "Board of Directors" at bounding box center [730, 21] width 94 height 17
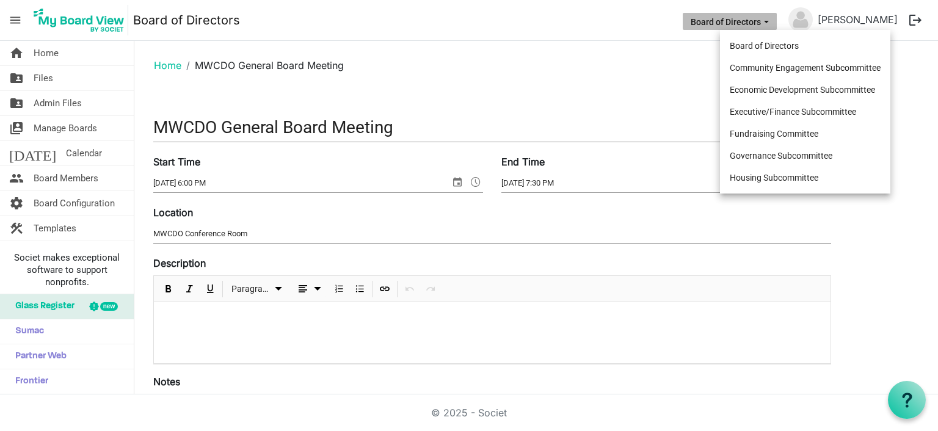
click at [777, 19] on button "Board of Directors" at bounding box center [730, 21] width 94 height 17
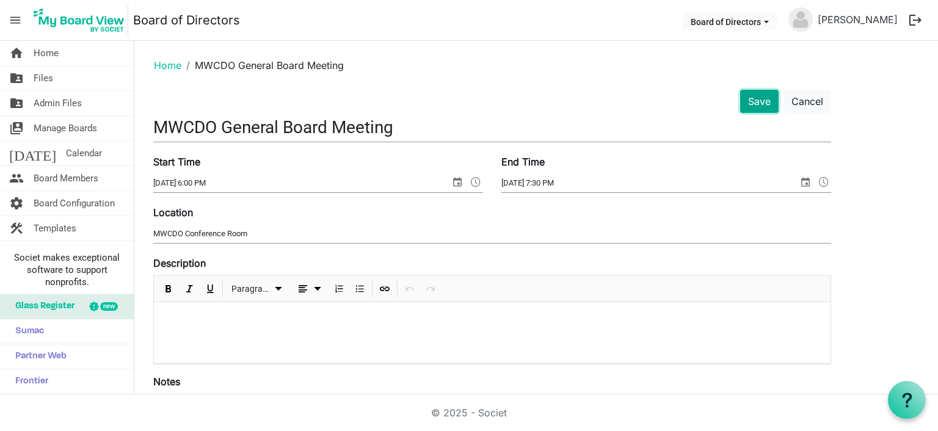
click at [752, 97] on button "Save" at bounding box center [759, 101] width 38 height 23
click at [753, 101] on button "Save" at bounding box center [759, 101] width 38 height 23
click at [85, 132] on span "Manage Boards" at bounding box center [66, 128] width 64 height 24
click at [85, 131] on span "Manage Boards" at bounding box center [66, 128] width 64 height 24
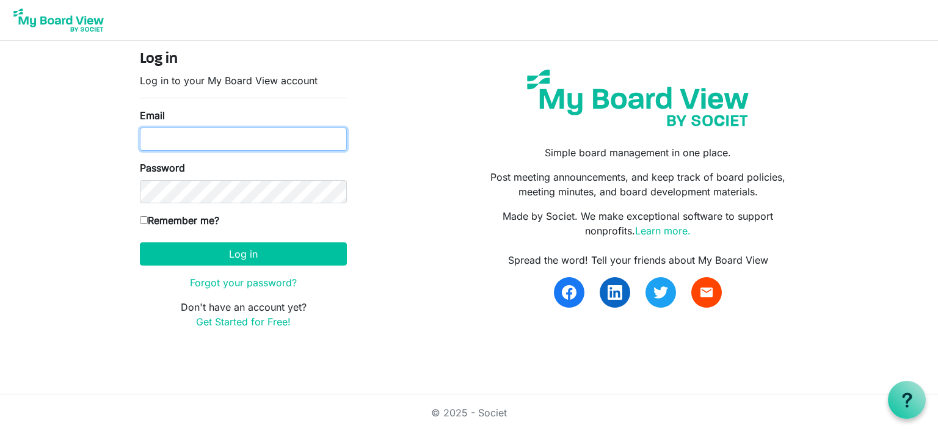
click at [237, 143] on input "Email" at bounding box center [243, 139] width 207 height 23
type input "[EMAIL_ADDRESS][DOMAIN_NAME]"
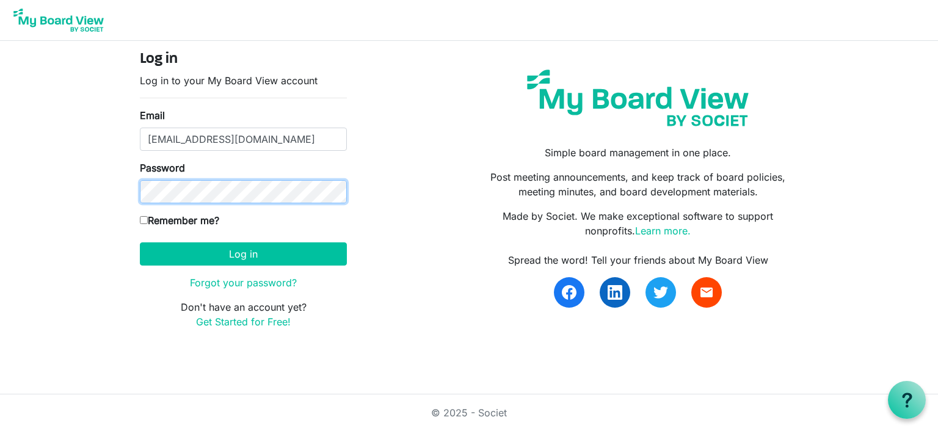
click at [140, 242] on button "Log in" at bounding box center [243, 253] width 207 height 23
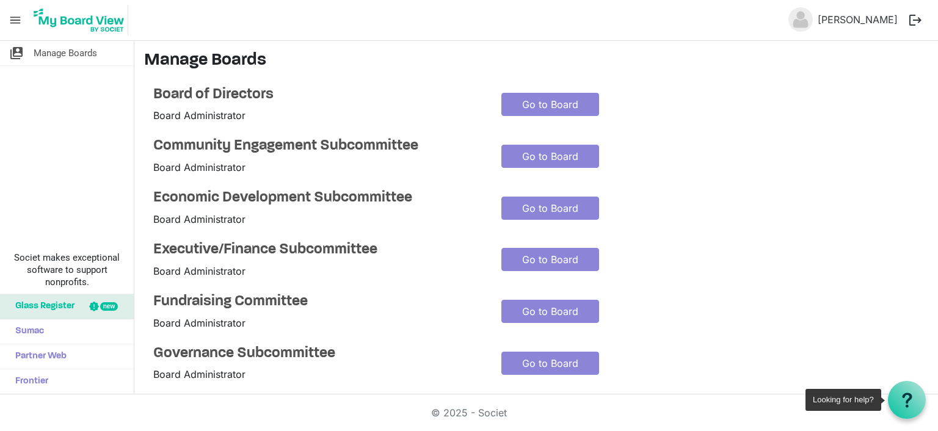
click at [892, 392] on div at bounding box center [907, 400] width 38 height 38
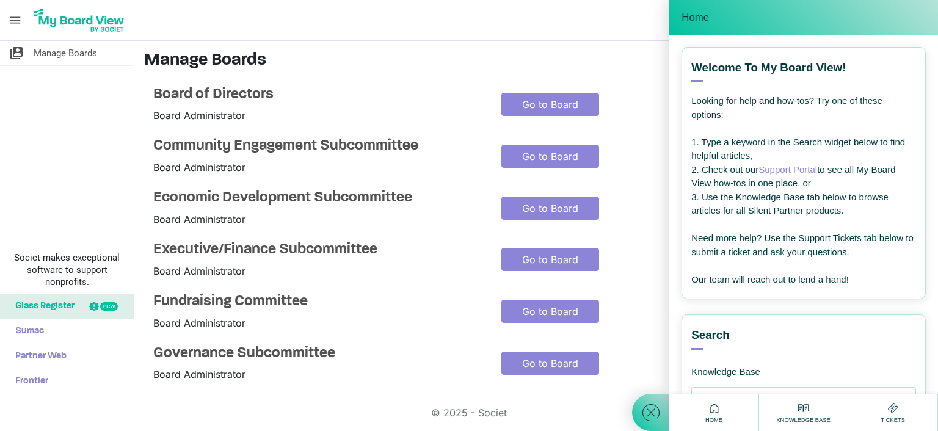
click at [791, 168] on link "Support Portal" at bounding box center [787, 169] width 59 height 10
click at [563, 103] on link "Go to Board" at bounding box center [550, 104] width 98 height 23
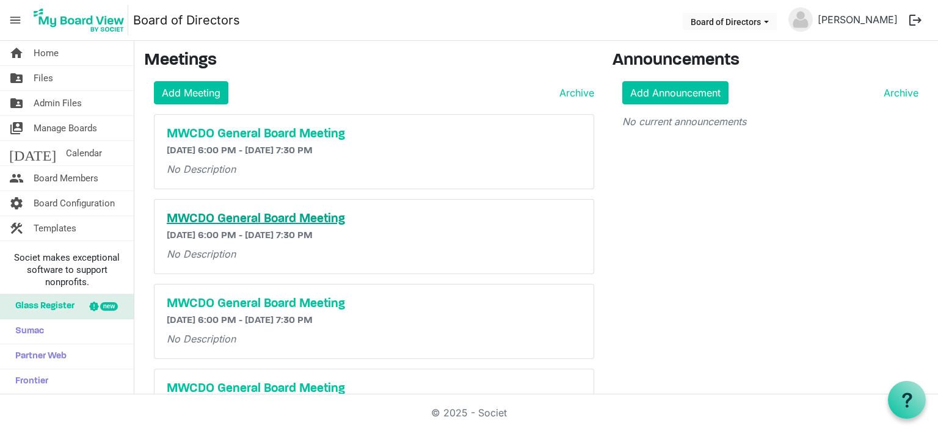
click at [303, 221] on h5 "MWCDO General Board Meeting" at bounding box center [374, 219] width 415 height 15
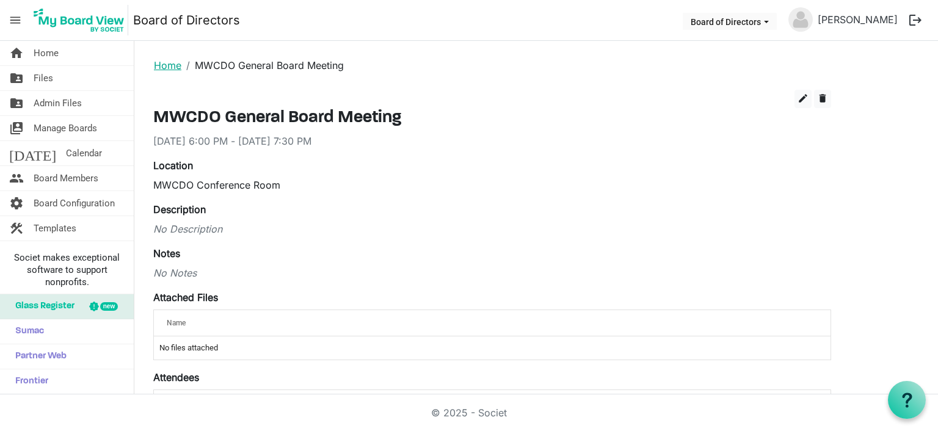
click at [178, 65] on link "Home" at bounding box center [167, 65] width 27 height 12
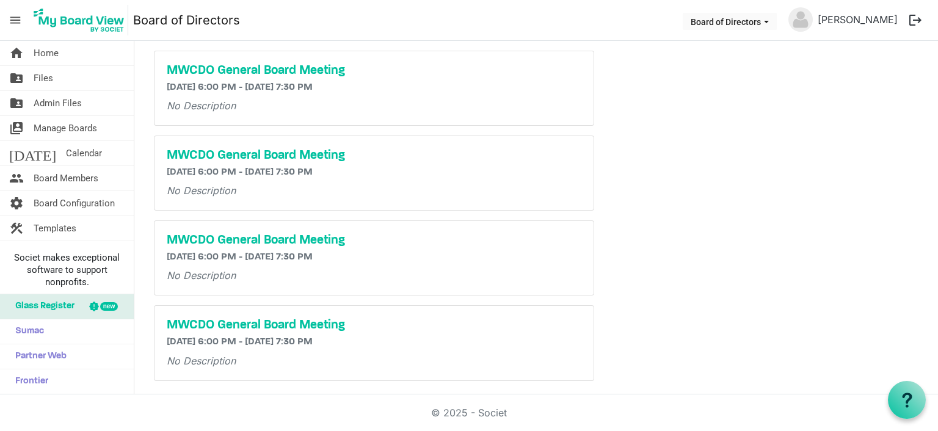
scroll to position [153, 0]
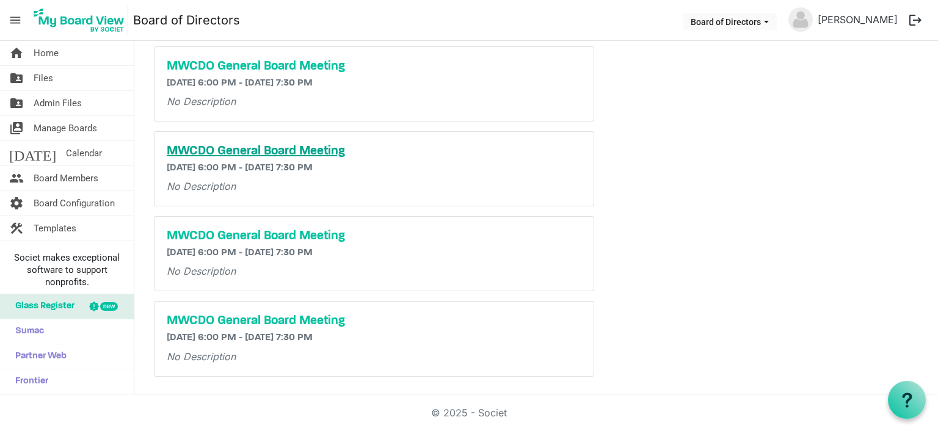
click at [313, 147] on h5 "MWCDO General Board Meeting" at bounding box center [374, 151] width 415 height 15
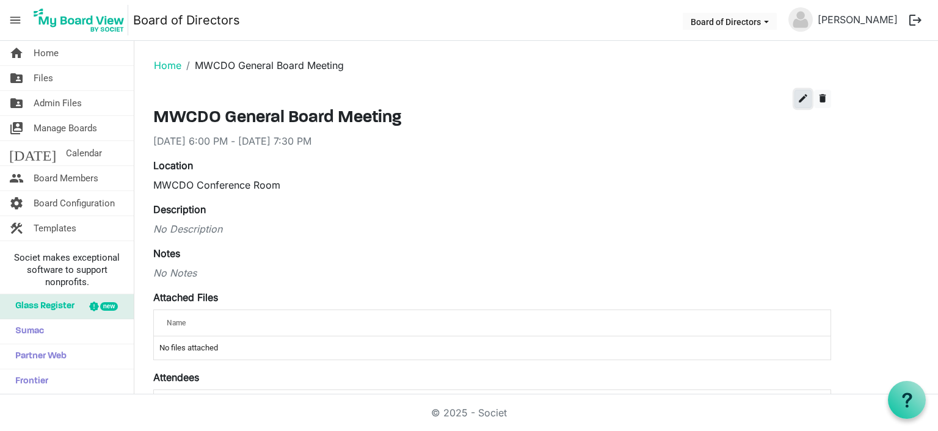
click at [801, 101] on span "edit" at bounding box center [802, 98] width 11 height 11
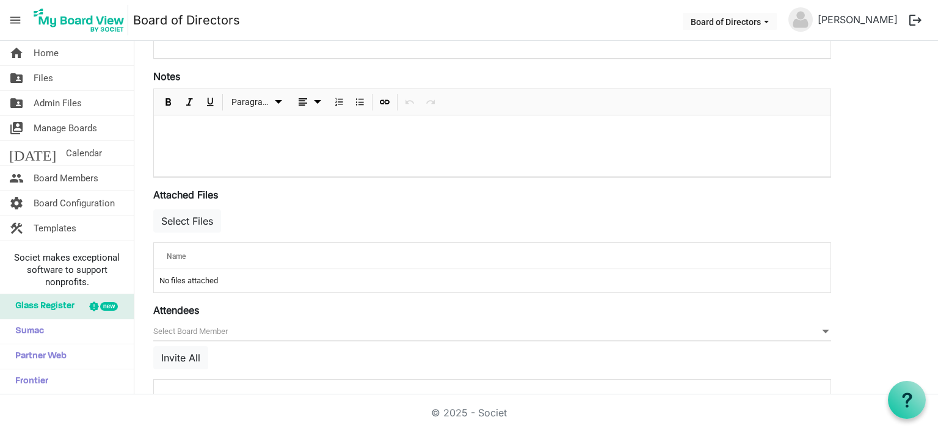
scroll to position [387, 0]
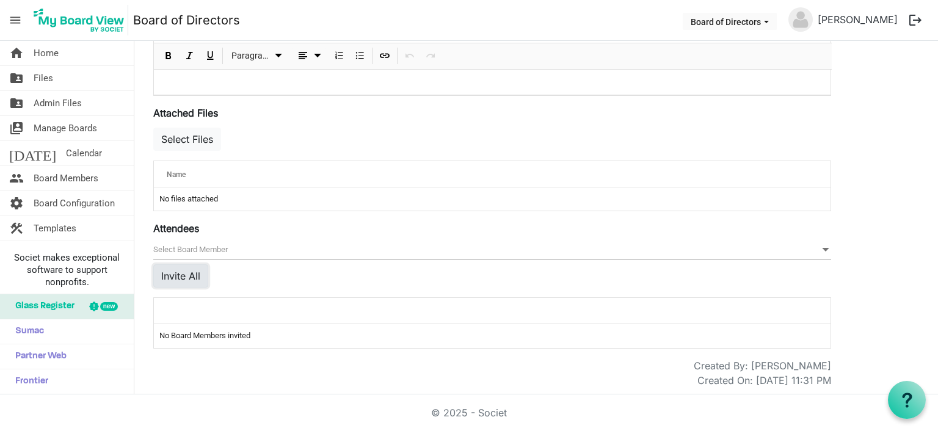
click at [188, 276] on button "Invite All" at bounding box center [180, 275] width 55 height 23
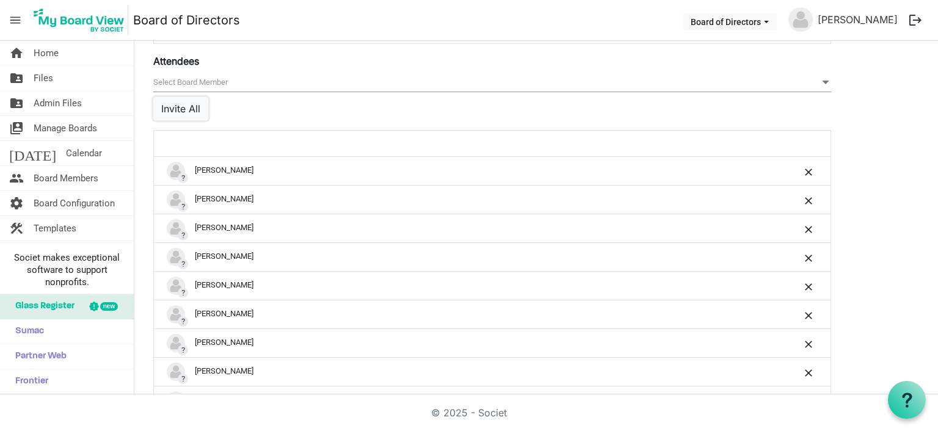
scroll to position [620, 0]
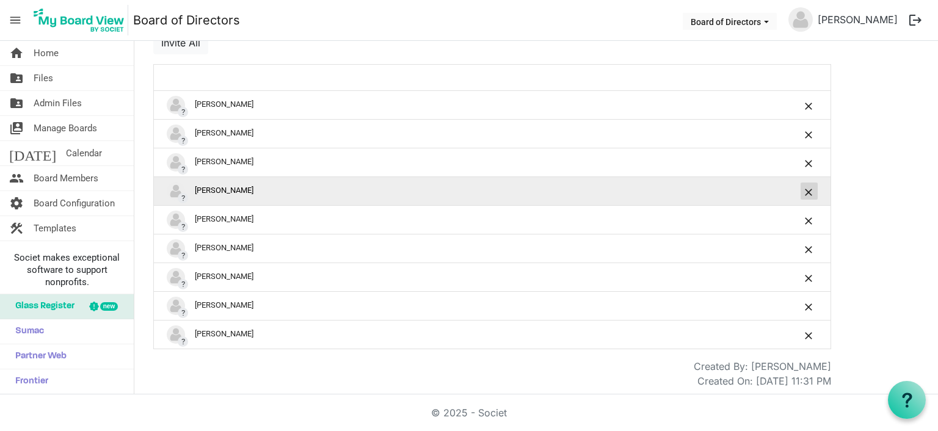
click at [807, 189] on span "is Command column column header" at bounding box center [808, 192] width 7 height 7
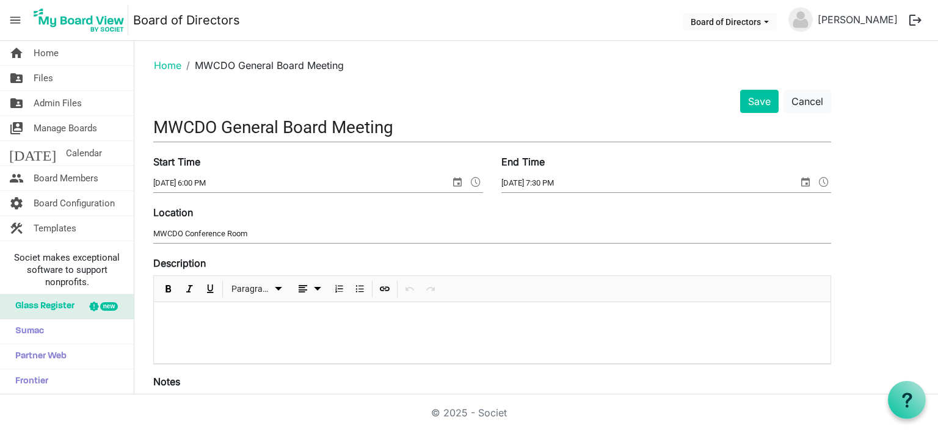
scroll to position [0, 0]
click at [750, 106] on button "Save" at bounding box center [759, 101] width 38 height 23
click at [761, 97] on button "Save" at bounding box center [759, 101] width 38 height 23
click at [752, 100] on button "Save" at bounding box center [759, 101] width 38 height 23
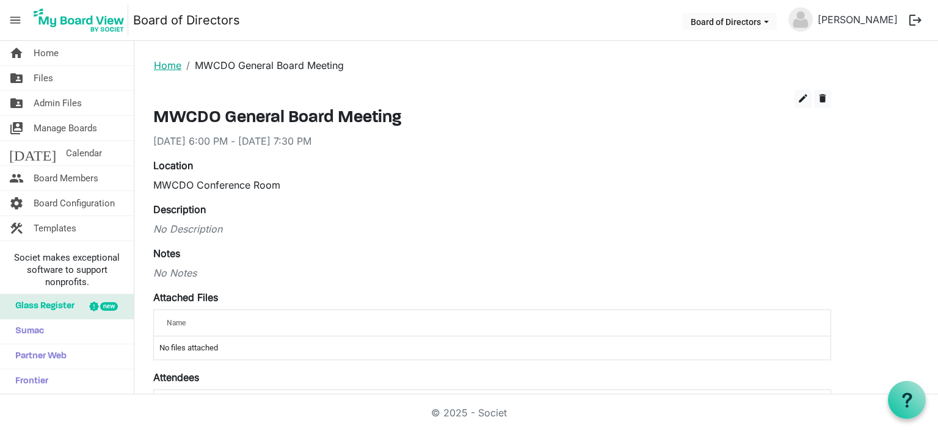
click at [157, 60] on link "Home" at bounding box center [167, 65] width 27 height 12
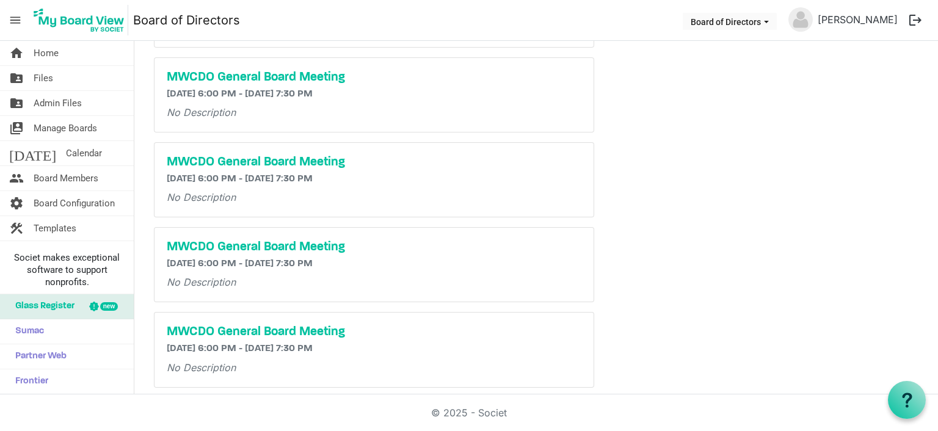
scroll to position [153, 0]
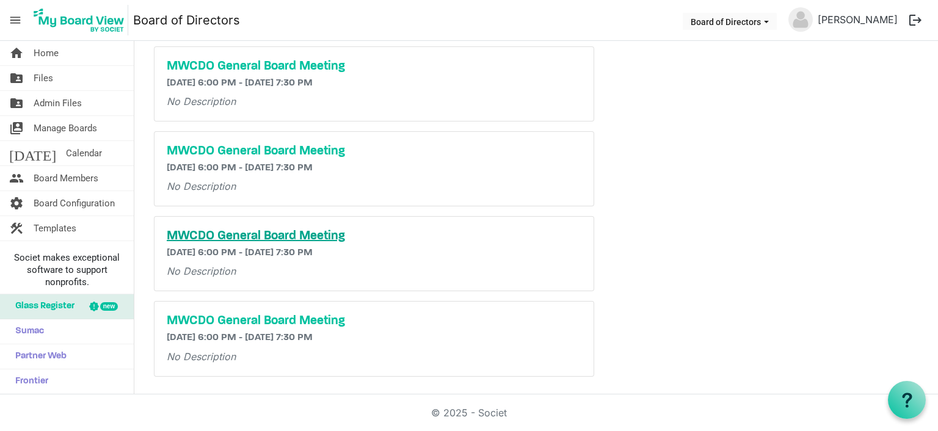
click at [281, 238] on h5 "MWCDO General Board Meeting" at bounding box center [374, 236] width 415 height 15
